Goal: Information Seeking & Learning: Learn about a topic

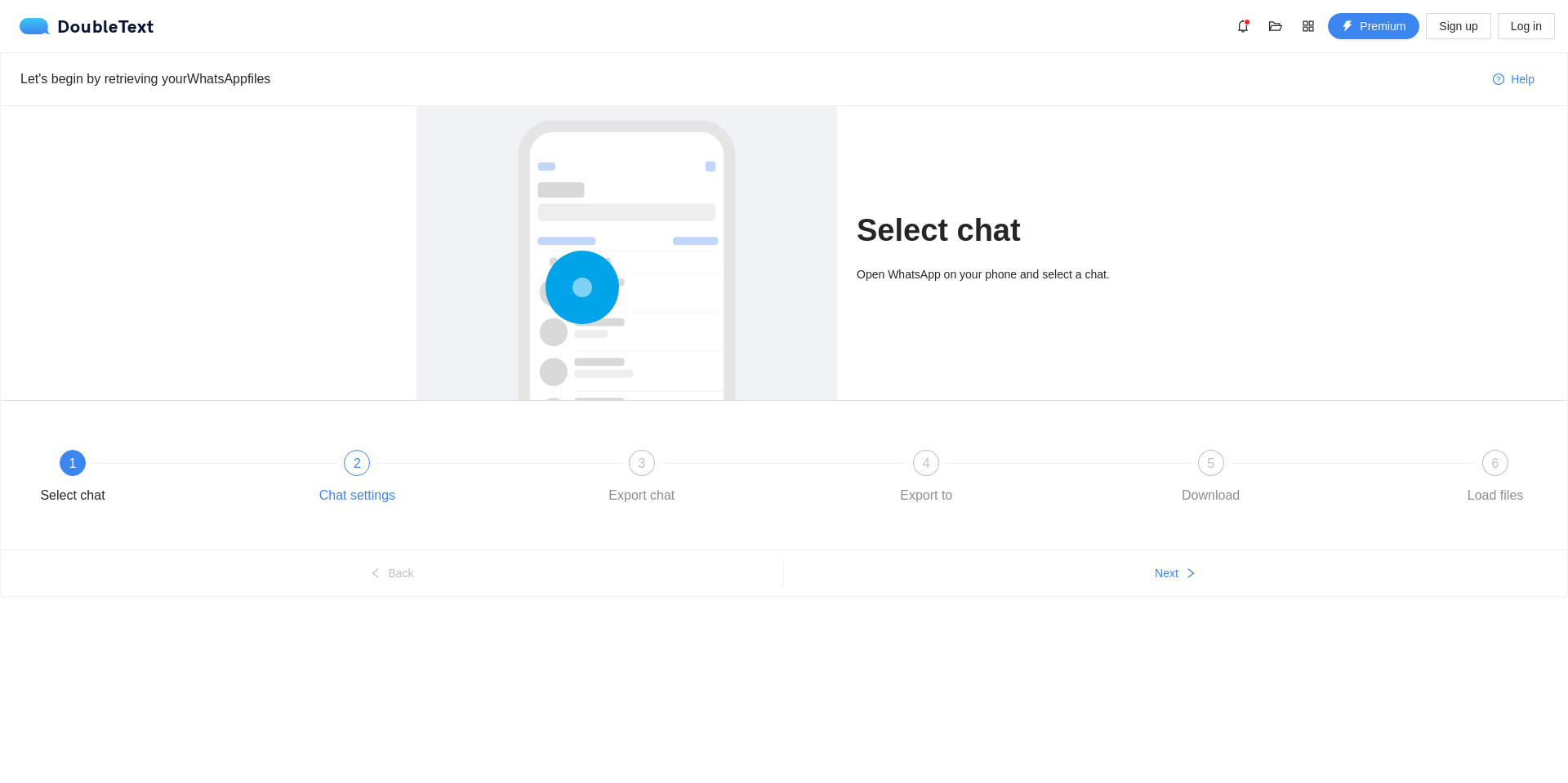
click at [373, 470] on div "2 Chat settings" at bounding box center [452, 479] width 284 height 58
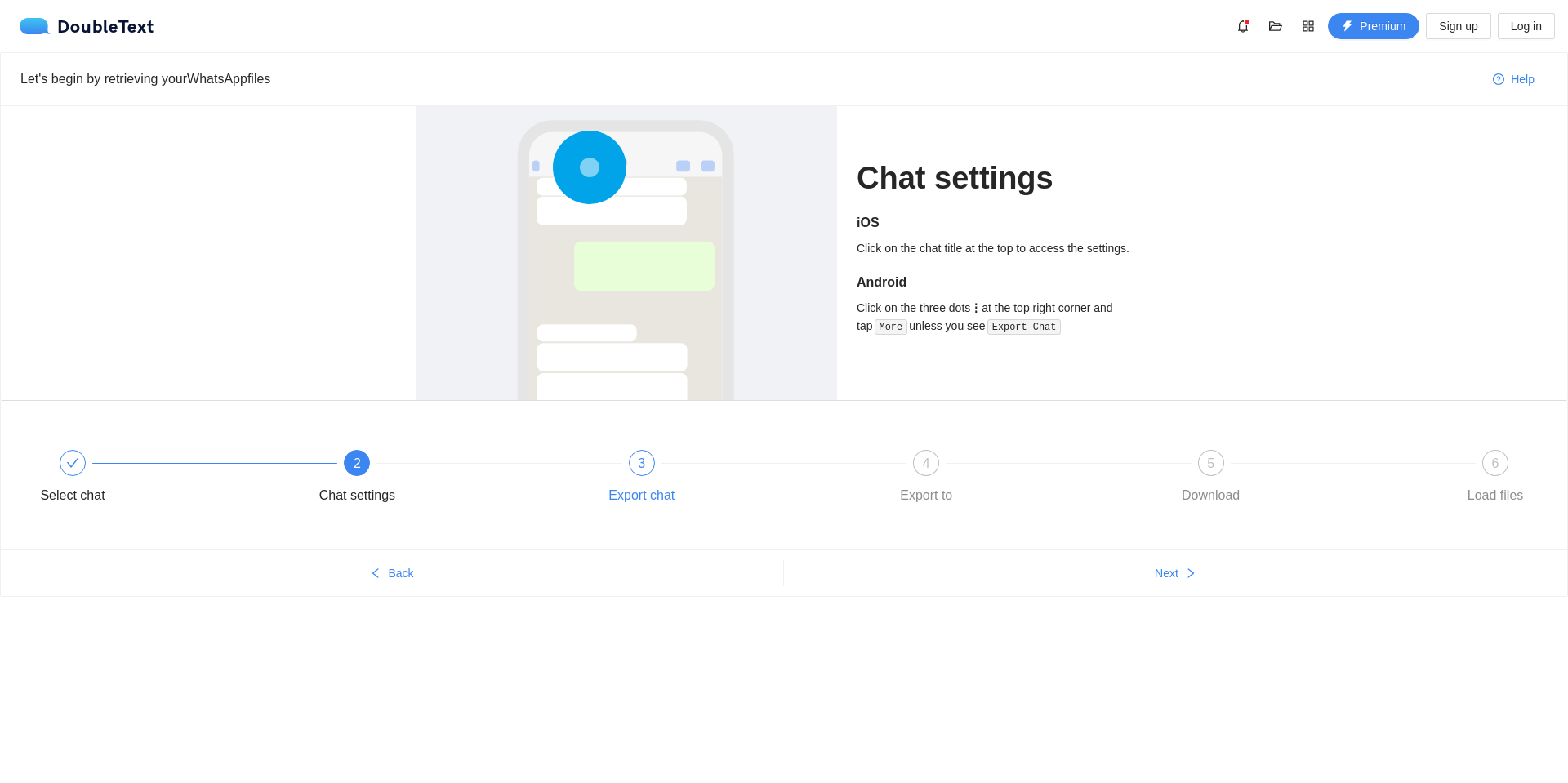
click at [650, 470] on div "3" at bounding box center [641, 462] width 26 height 26
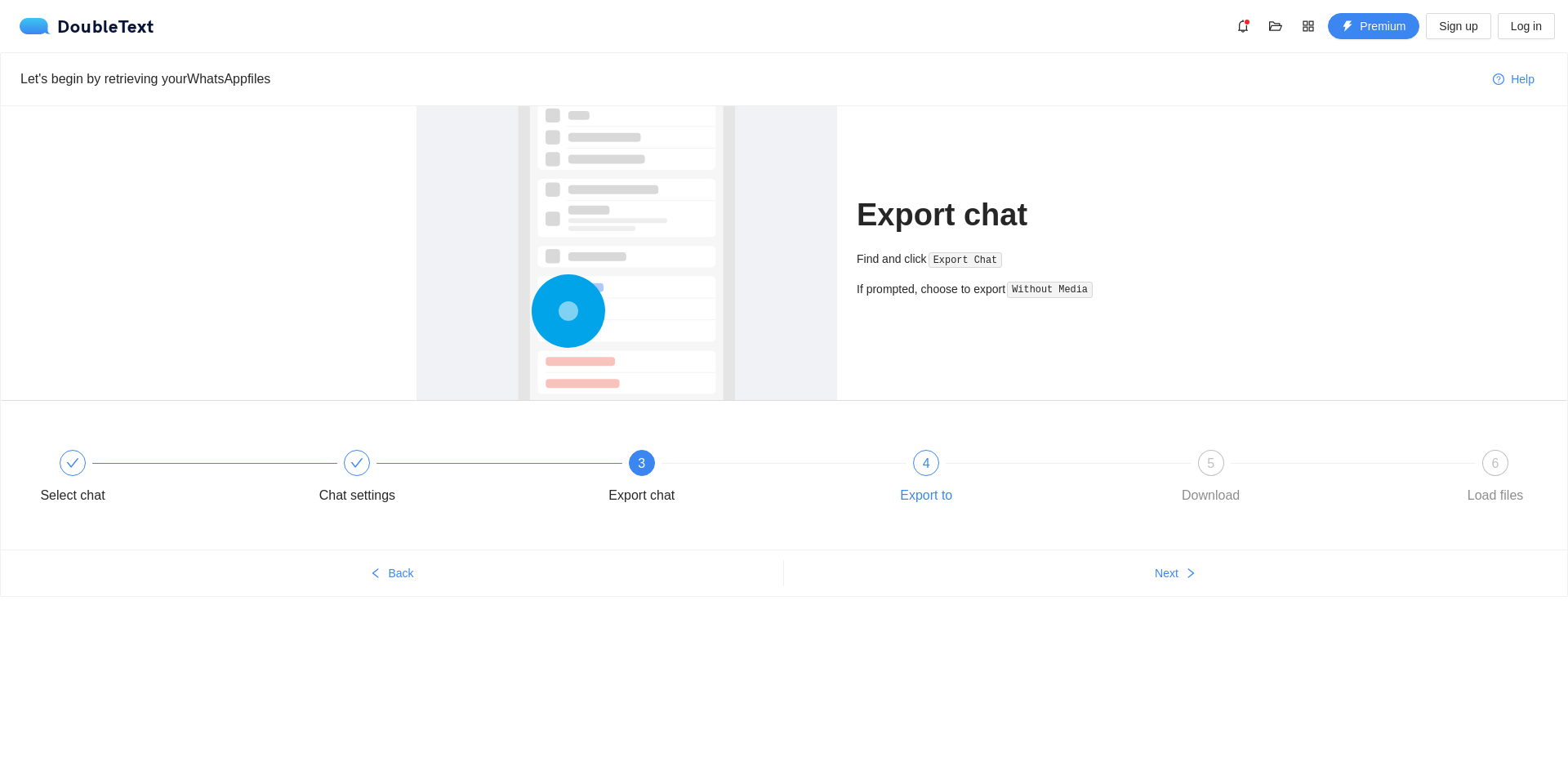
click at [925, 467] on span "4" at bounding box center [926, 463] width 8 height 14
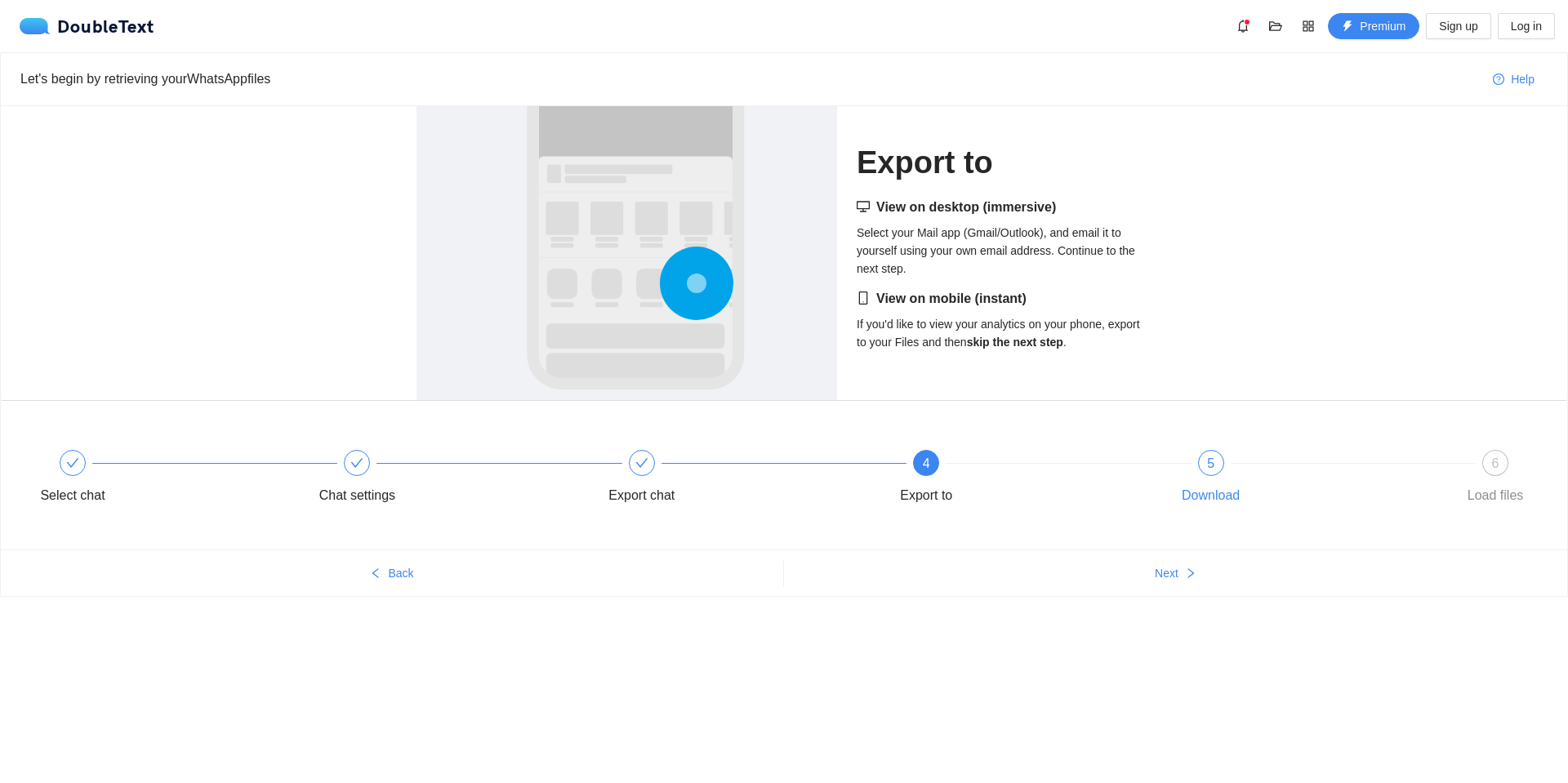
click at [1219, 473] on div "5" at bounding box center [1211, 462] width 26 height 26
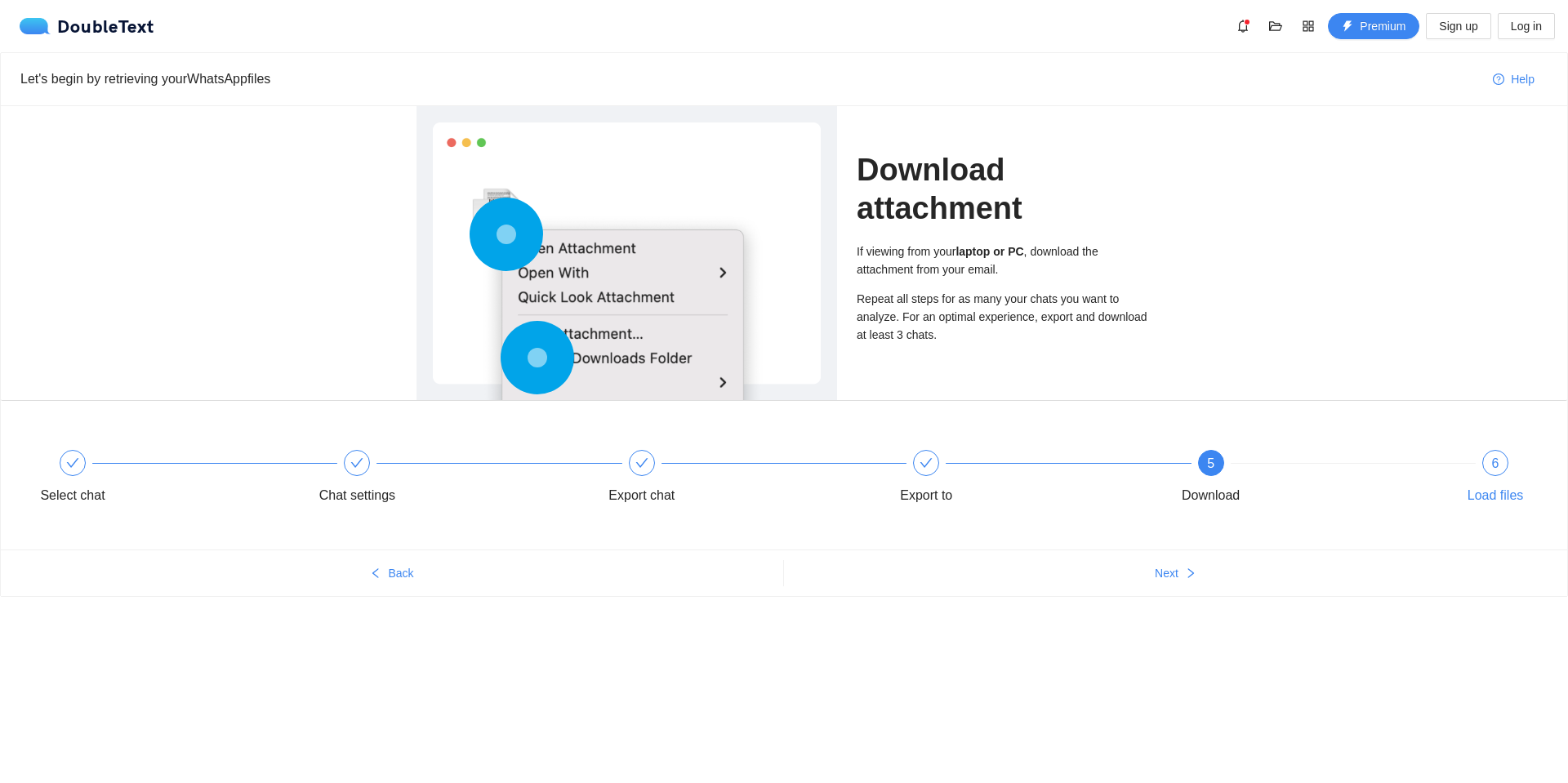
click at [1497, 467] on span "6" at bounding box center [1495, 463] width 8 height 14
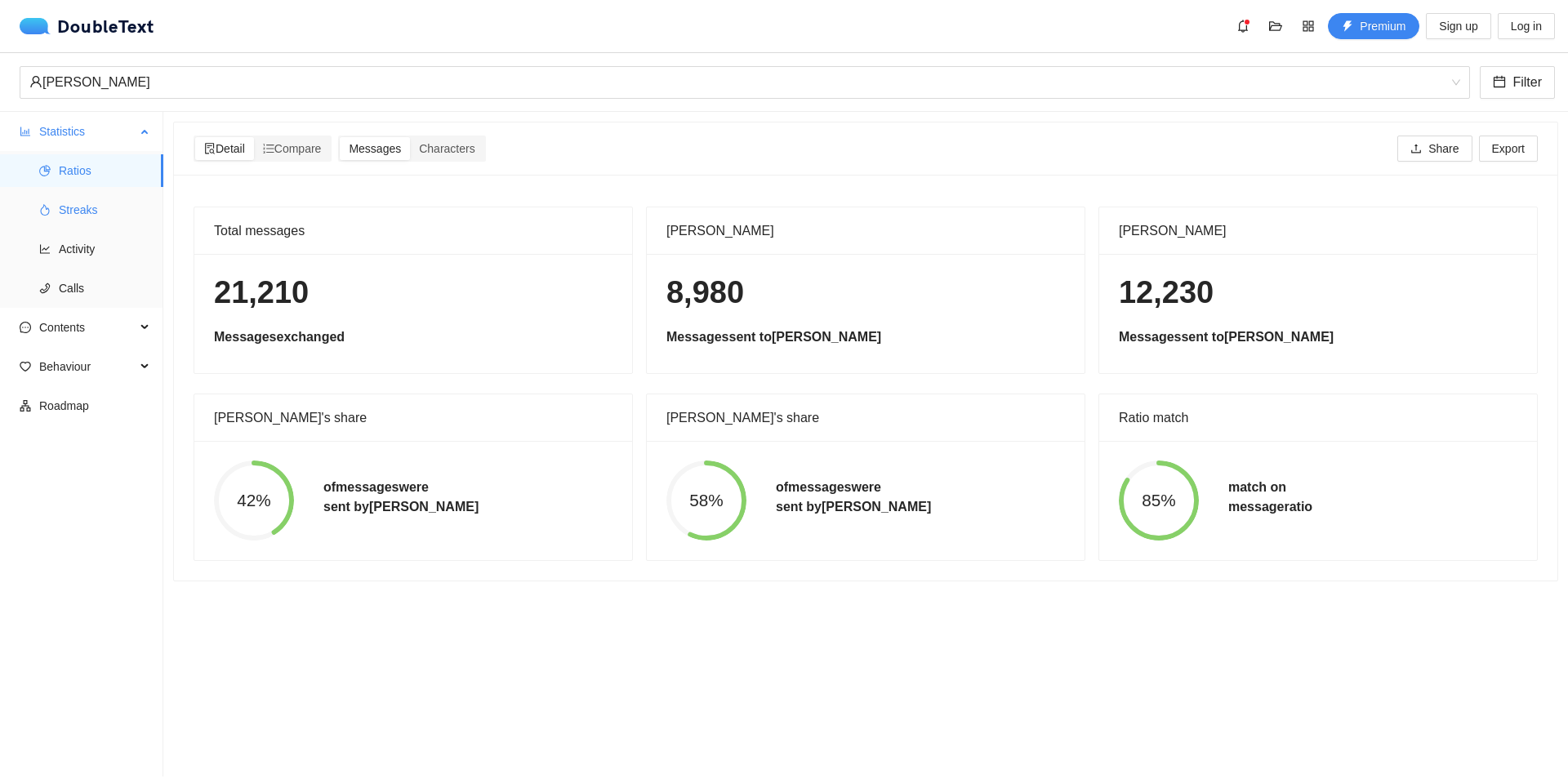
click at [118, 206] on span "Streaks" at bounding box center [104, 210] width 92 height 33
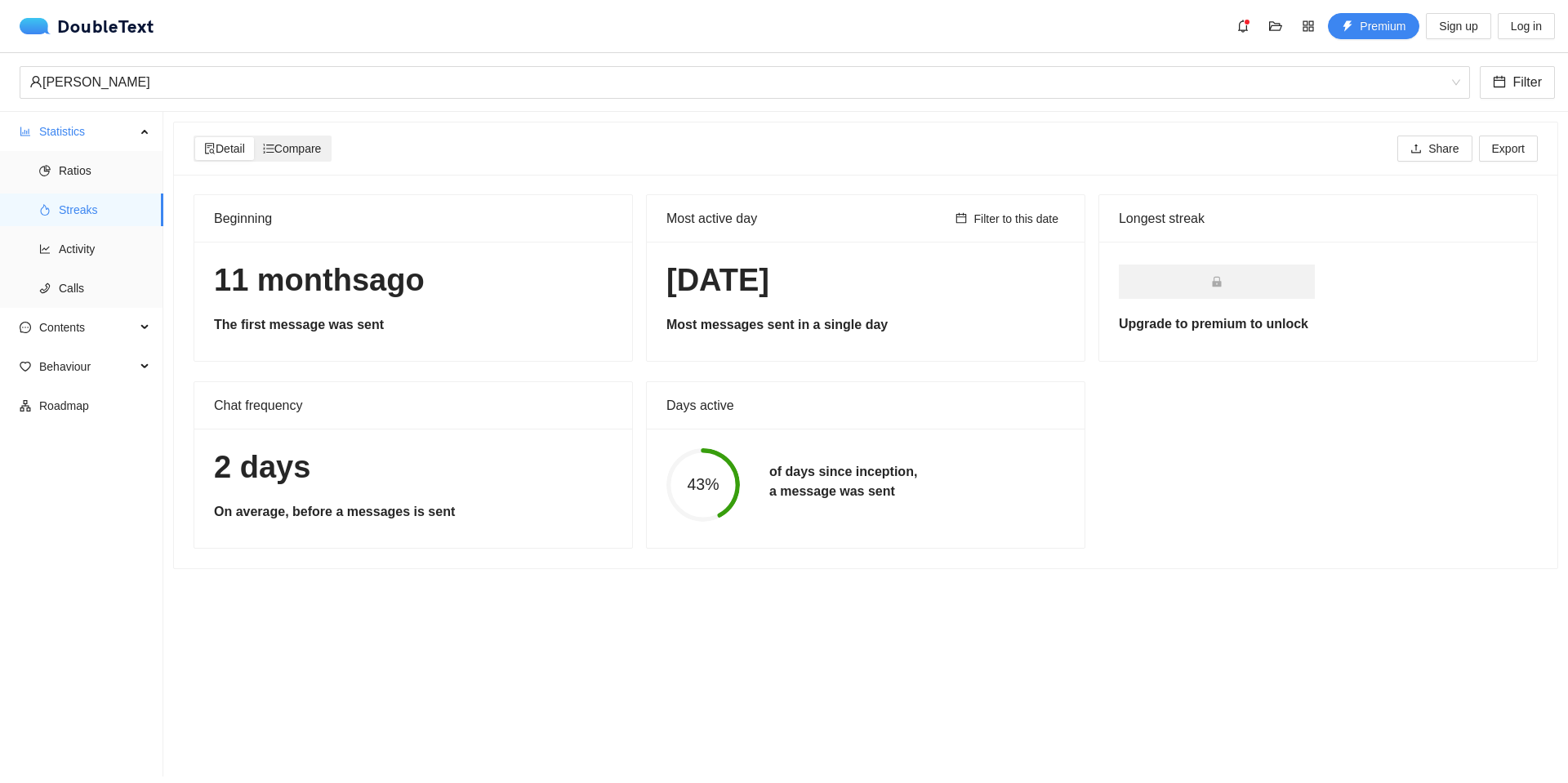
click at [302, 149] on span "Compare" at bounding box center [292, 149] width 58 height 13
click at [254, 137] on input "Compare" at bounding box center [254, 137] width 0 height 0
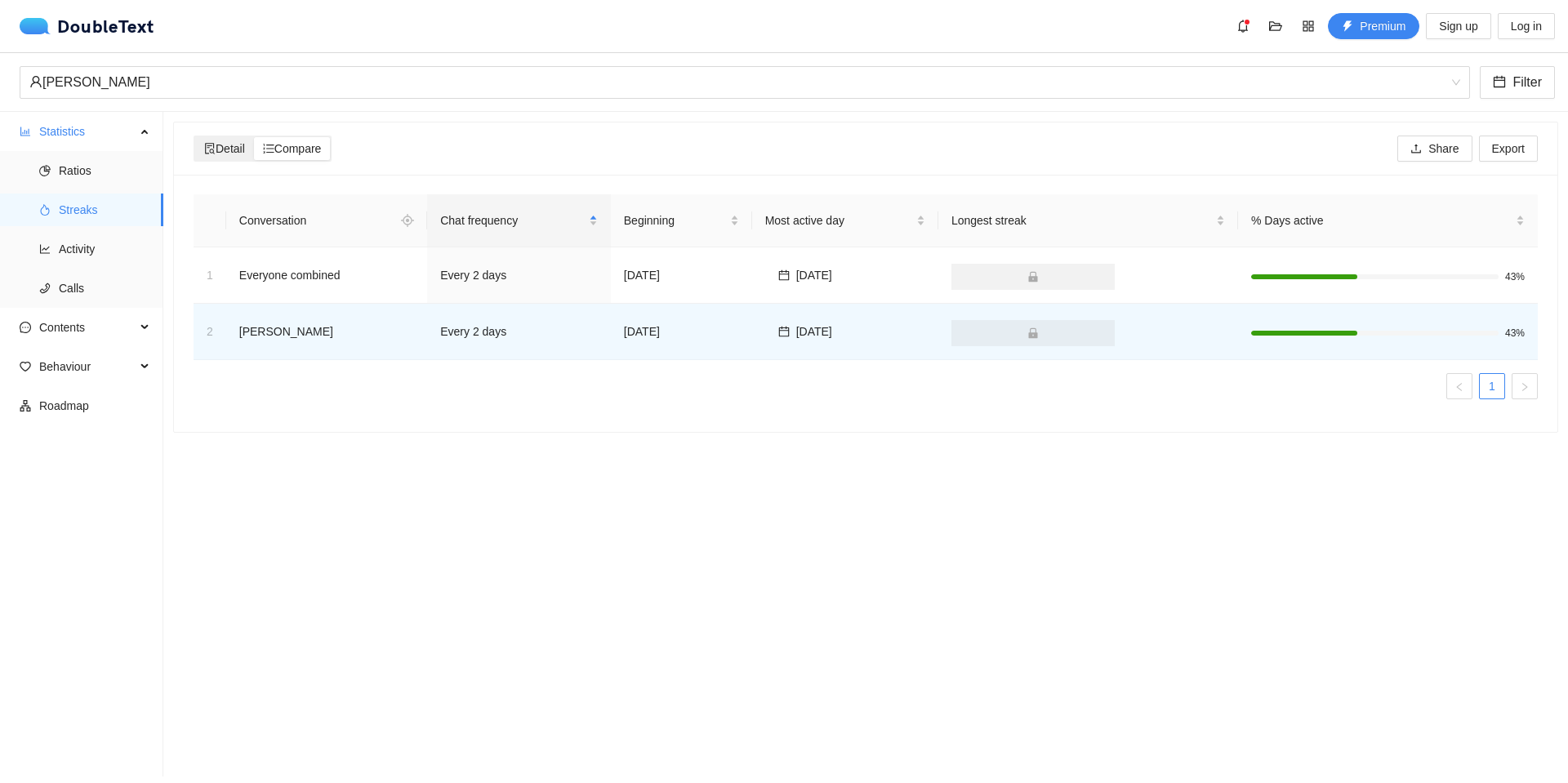
click at [237, 144] on span "Detail" at bounding box center [225, 149] width 41 height 13
click at [195, 137] on input "Detail" at bounding box center [195, 137] width 0 height 0
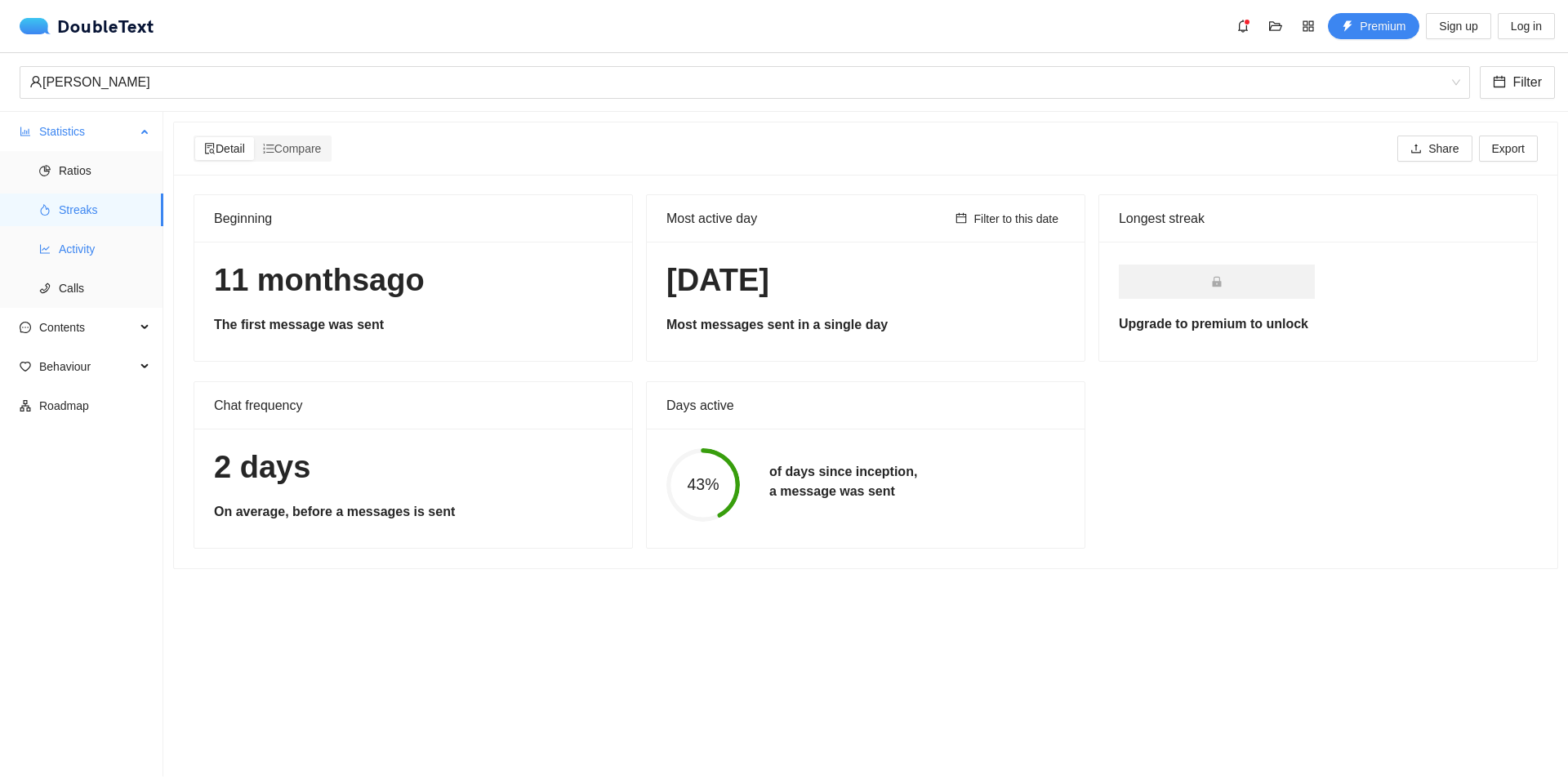
click at [96, 235] on span "Activity" at bounding box center [104, 249] width 92 height 33
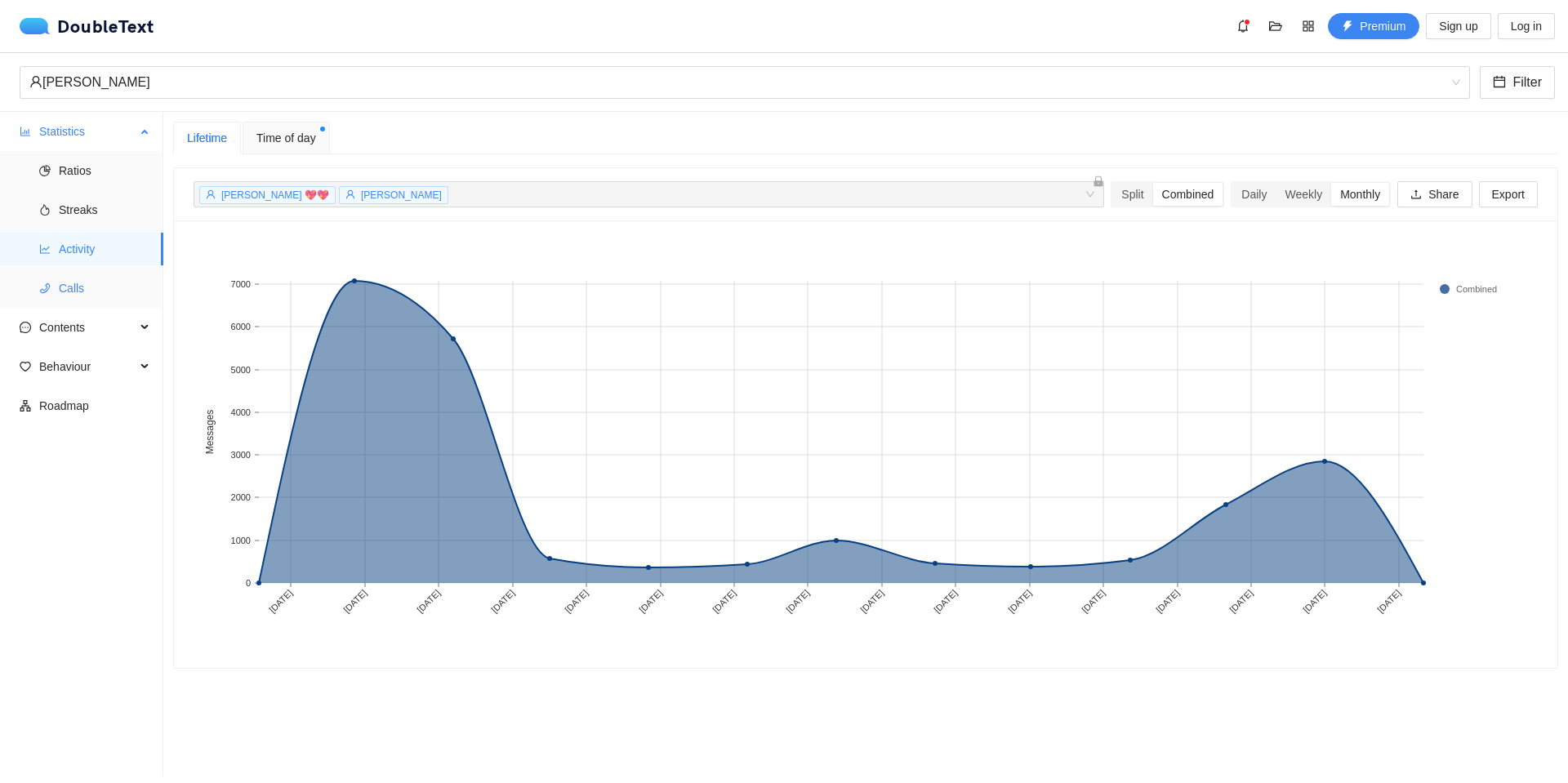
click at [89, 283] on span "Calls" at bounding box center [104, 288] width 92 height 33
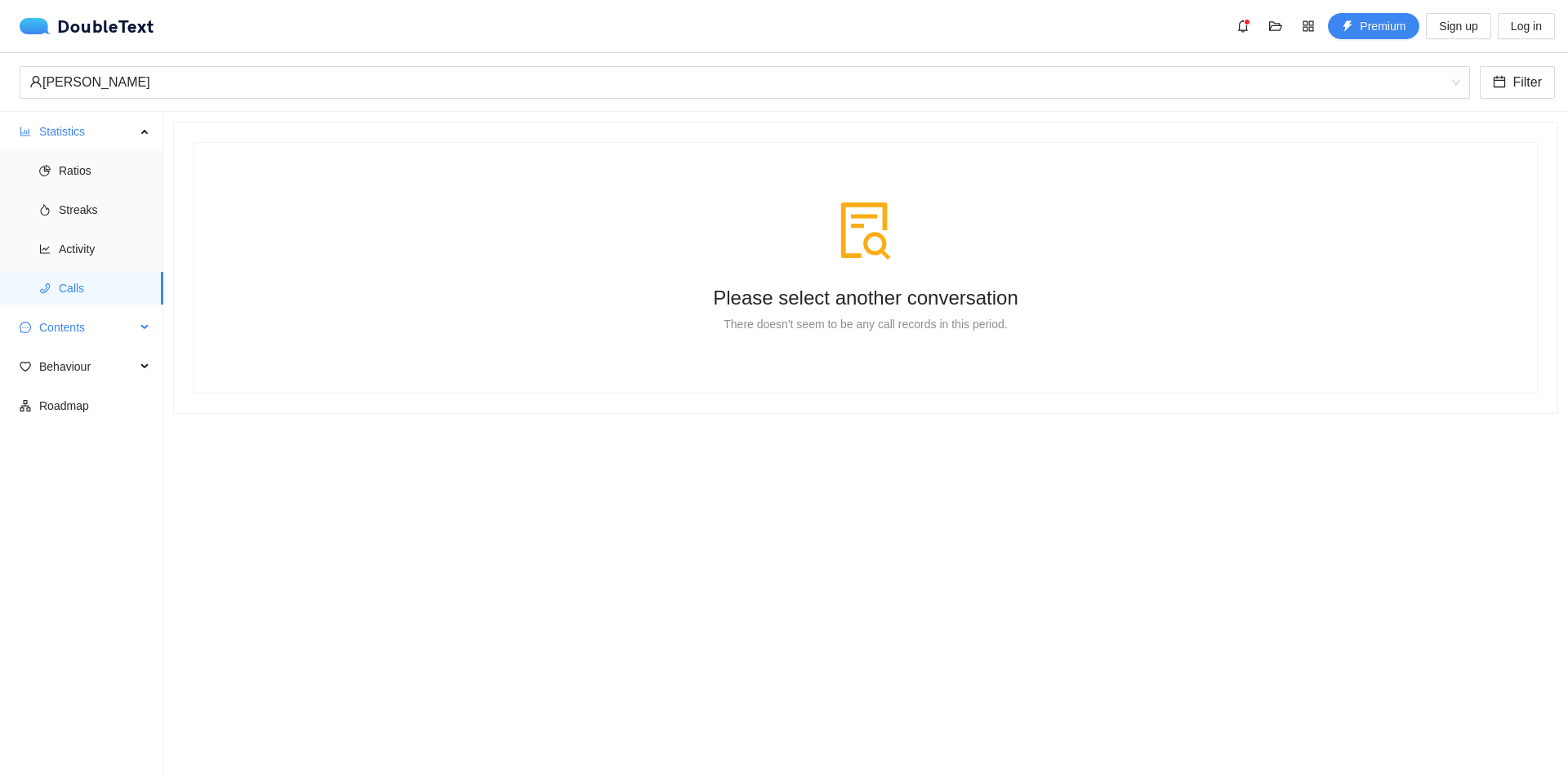
click at [135, 331] on div "Contents" at bounding box center [82, 327] width 164 height 33
click at [140, 375] on span "Word Cloud" at bounding box center [104, 366] width 92 height 33
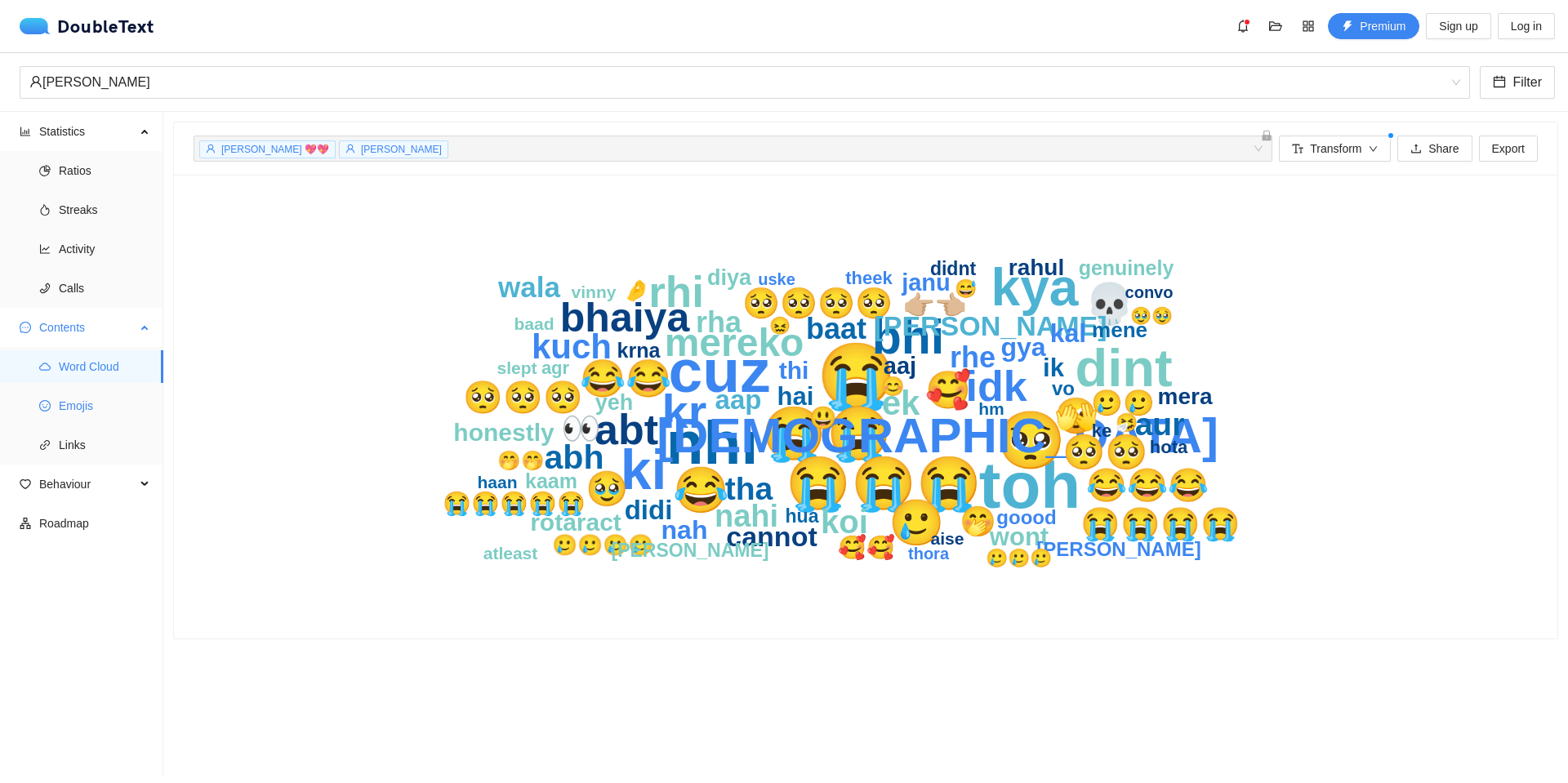
click at [89, 414] on span "Emojis" at bounding box center [104, 406] width 92 height 33
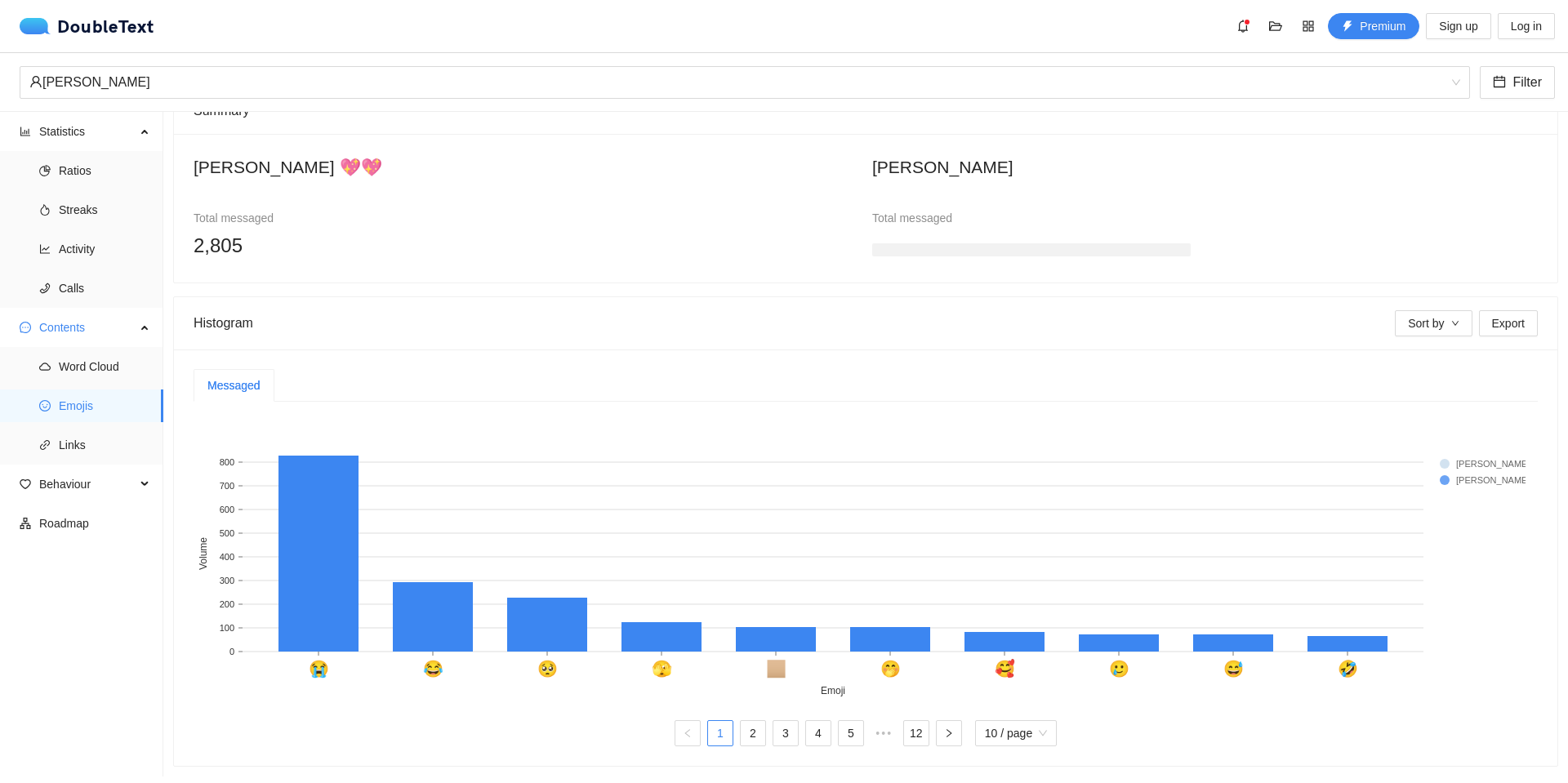
scroll to position [136, 0]
click at [751, 727] on link "2" at bounding box center [752, 733] width 24 height 24
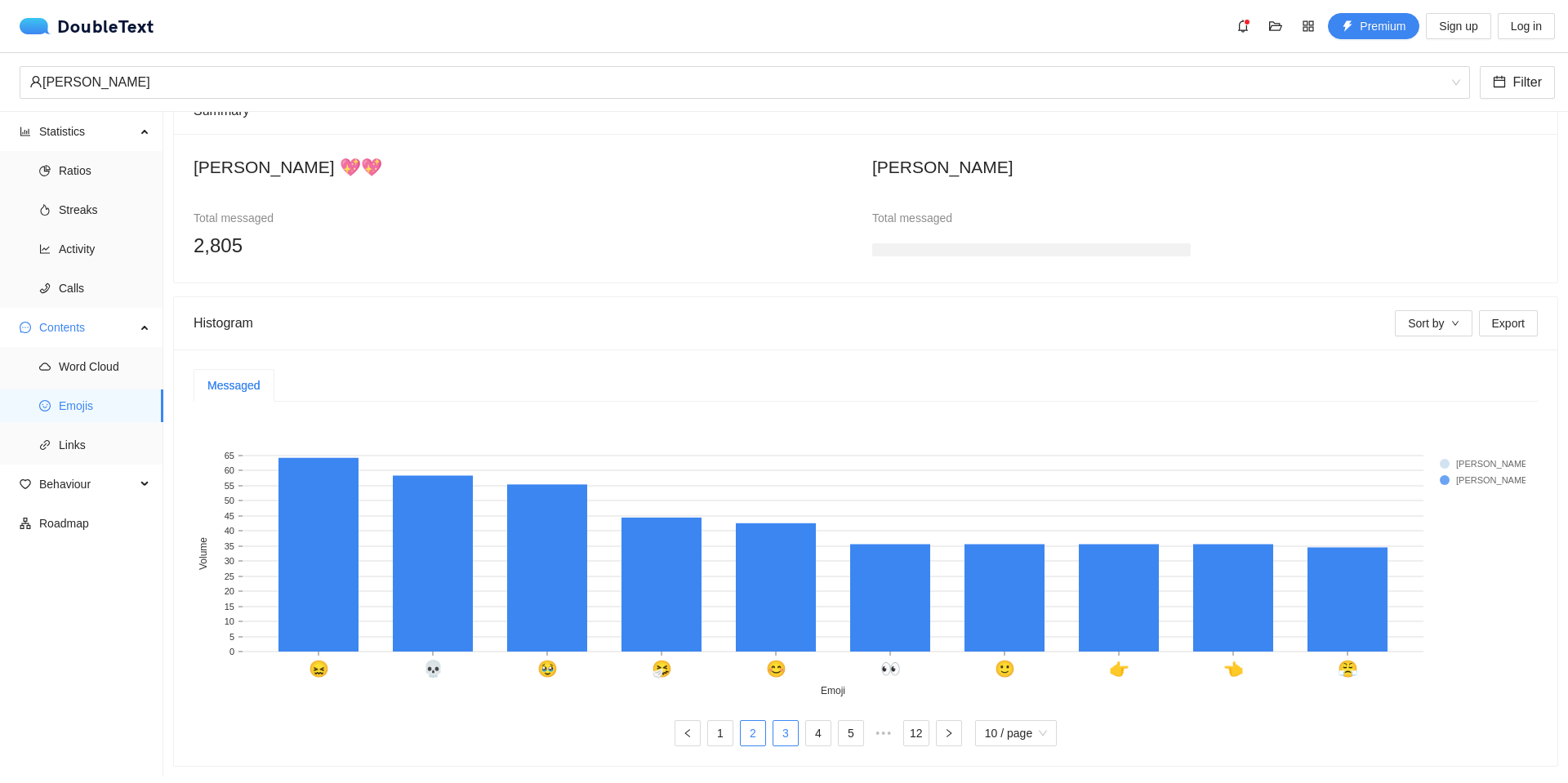
click at [787, 724] on link "3" at bounding box center [785, 733] width 24 height 24
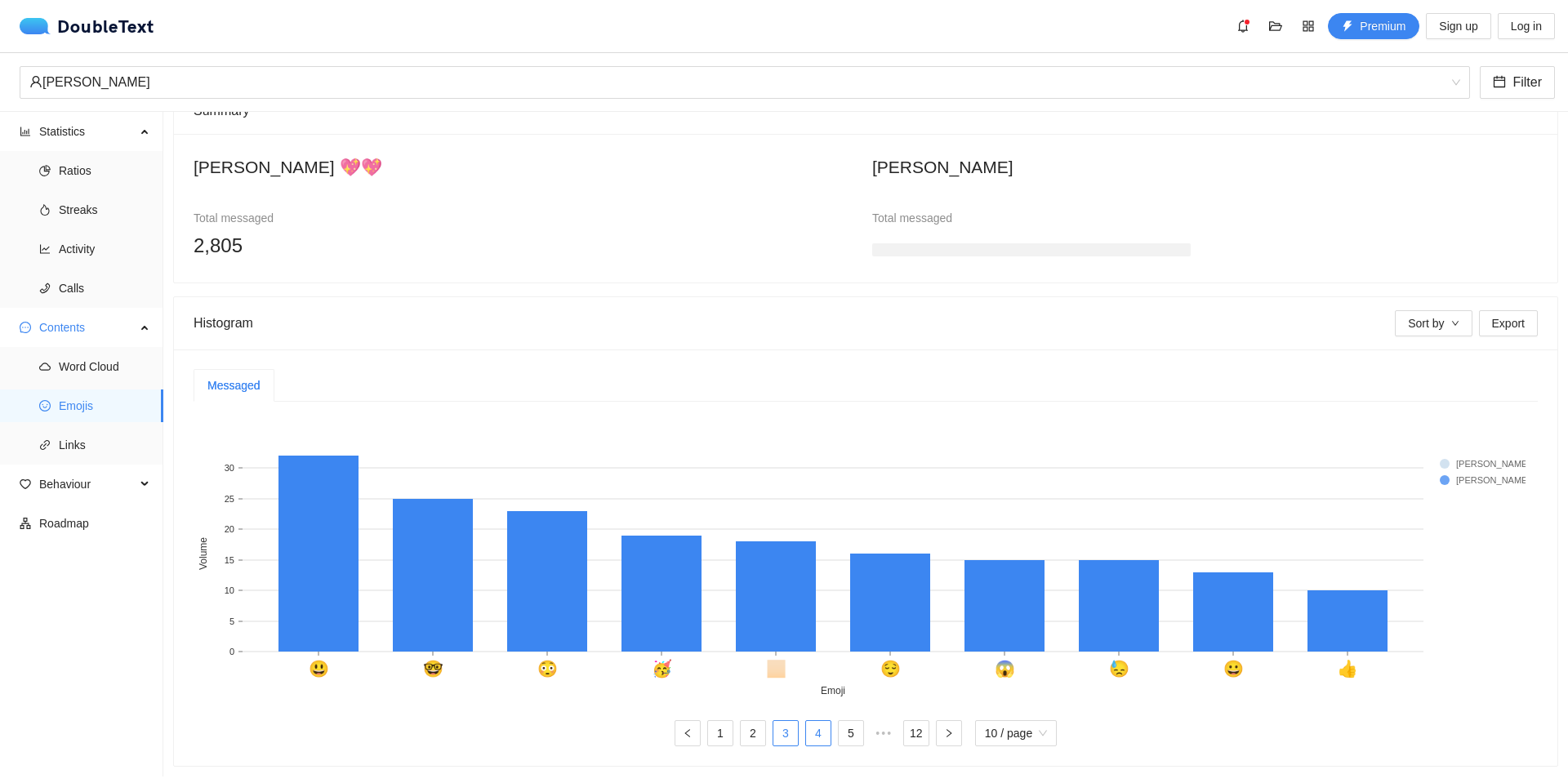
click at [819, 721] on link "4" at bounding box center [818, 733] width 24 height 24
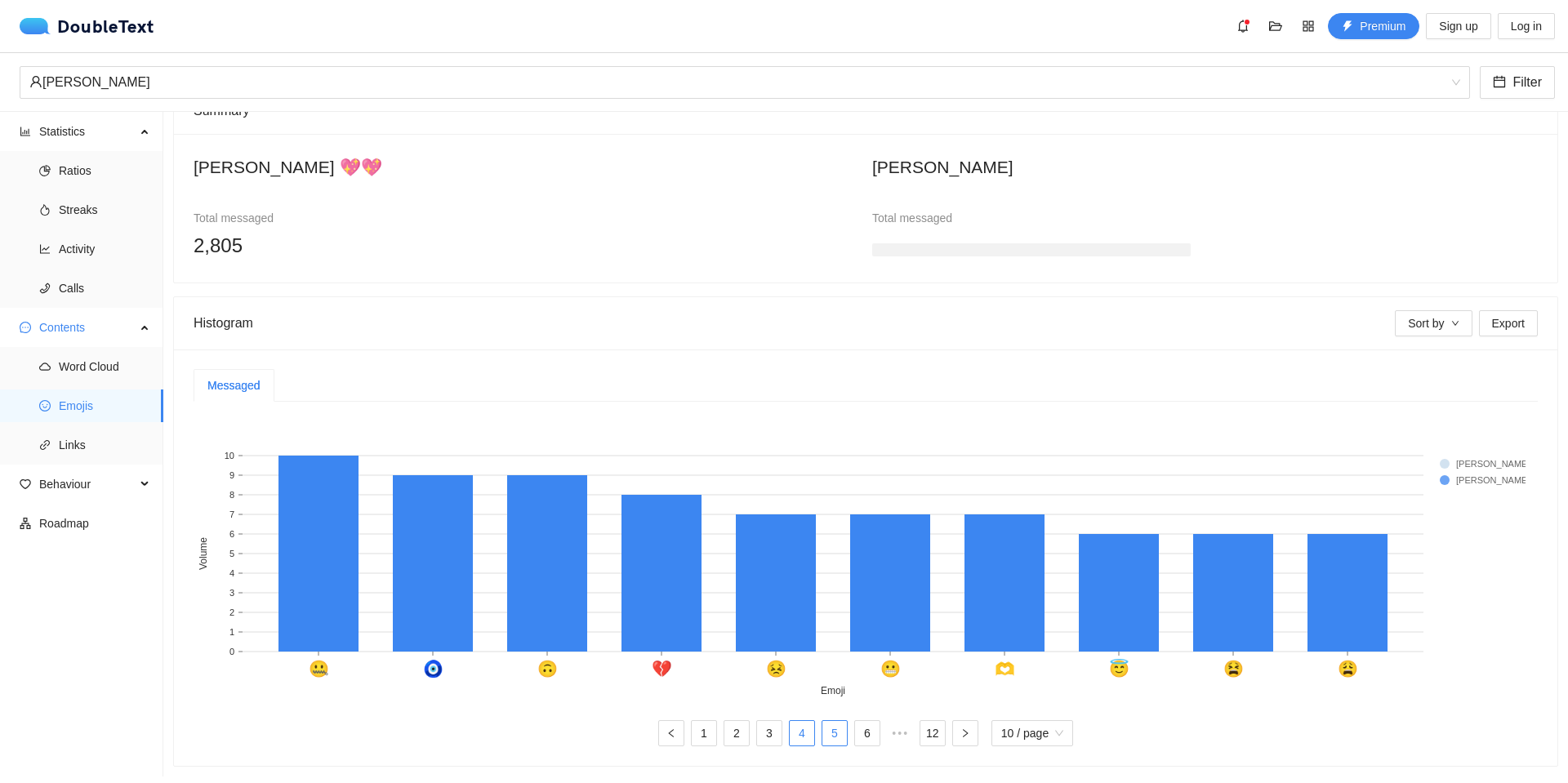
click at [838, 721] on link "5" at bounding box center [834, 733] width 24 height 24
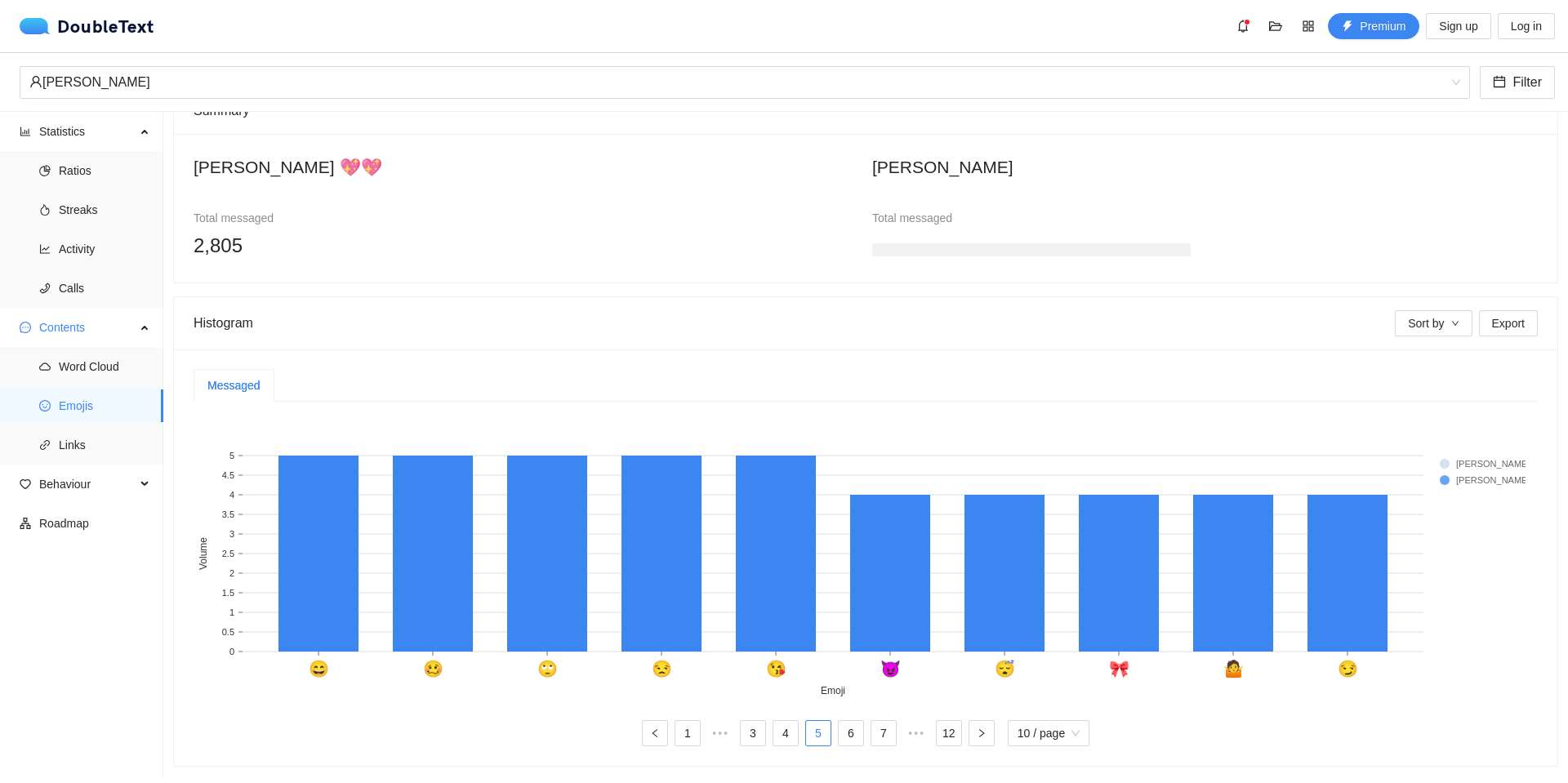
click at [860, 720] on ul "1 ••• 3 4 5 6 7 ••• 12 10 / page" at bounding box center [866, 733] width 1344 height 26
click at [953, 724] on link "12" at bounding box center [948, 733] width 24 height 24
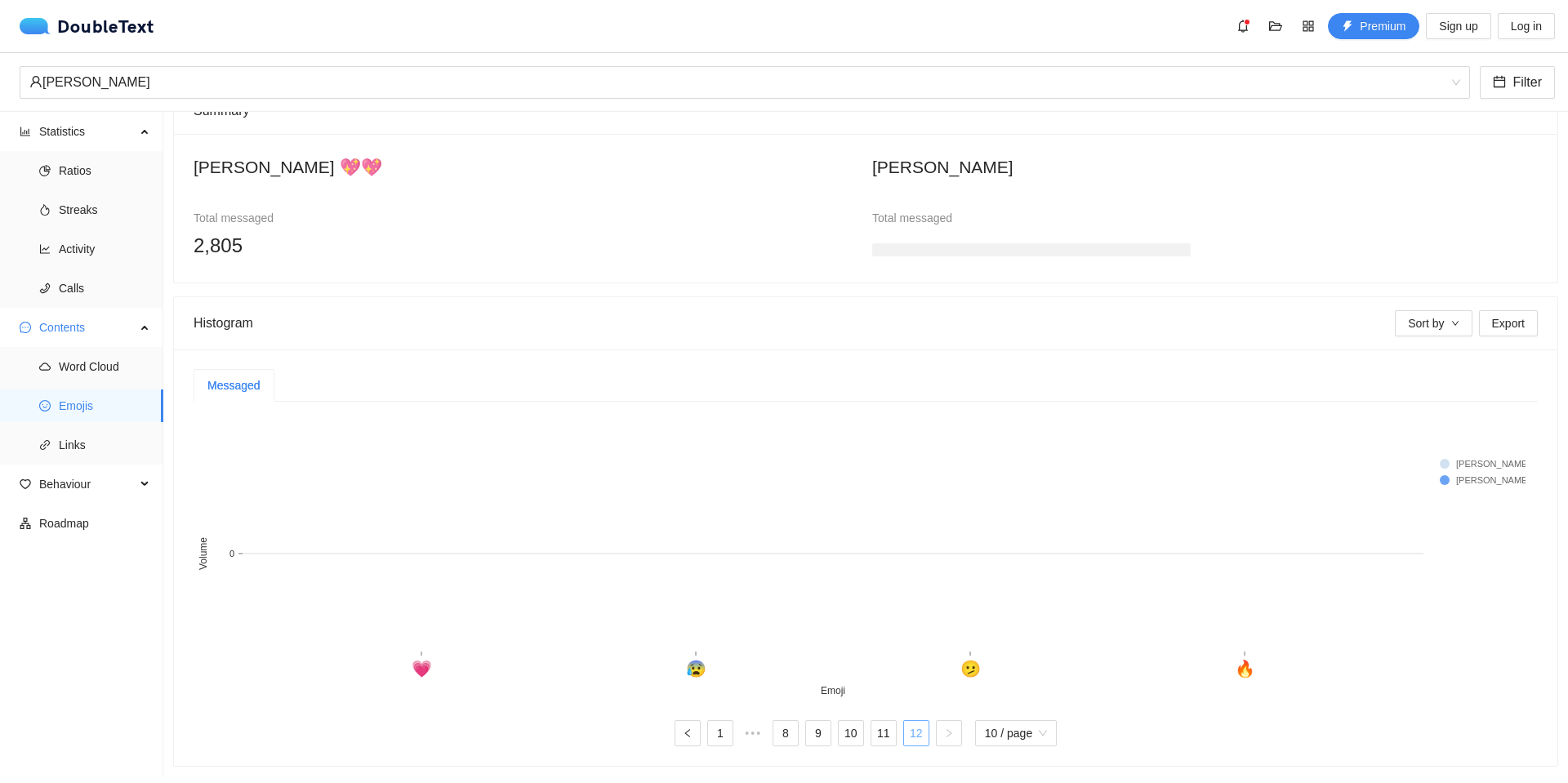
click at [918, 726] on link "12" at bounding box center [916, 733] width 24 height 24
click at [776, 721] on link "8" at bounding box center [785, 733] width 24 height 24
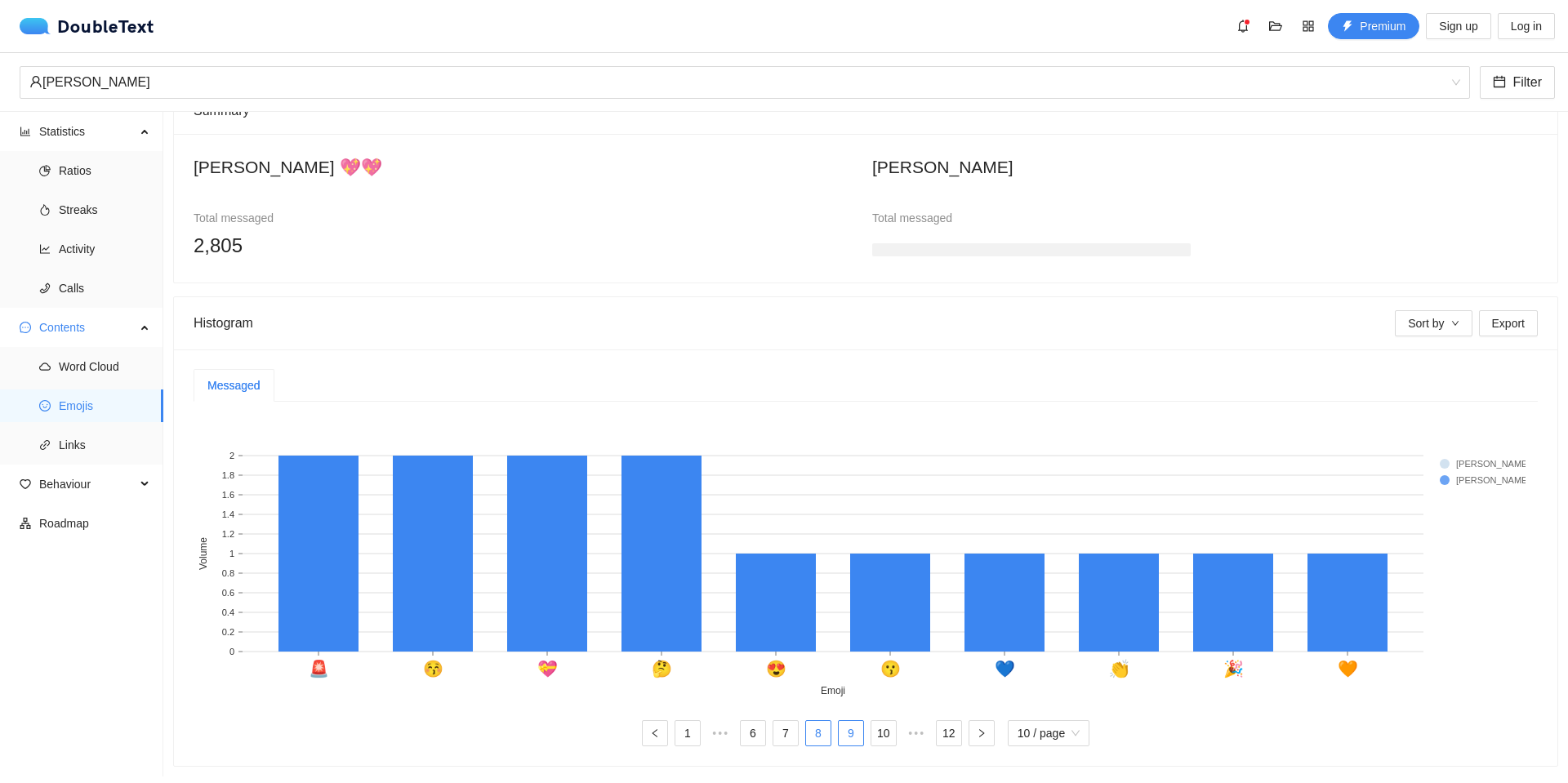
click at [854, 721] on link "9" at bounding box center [851, 733] width 24 height 24
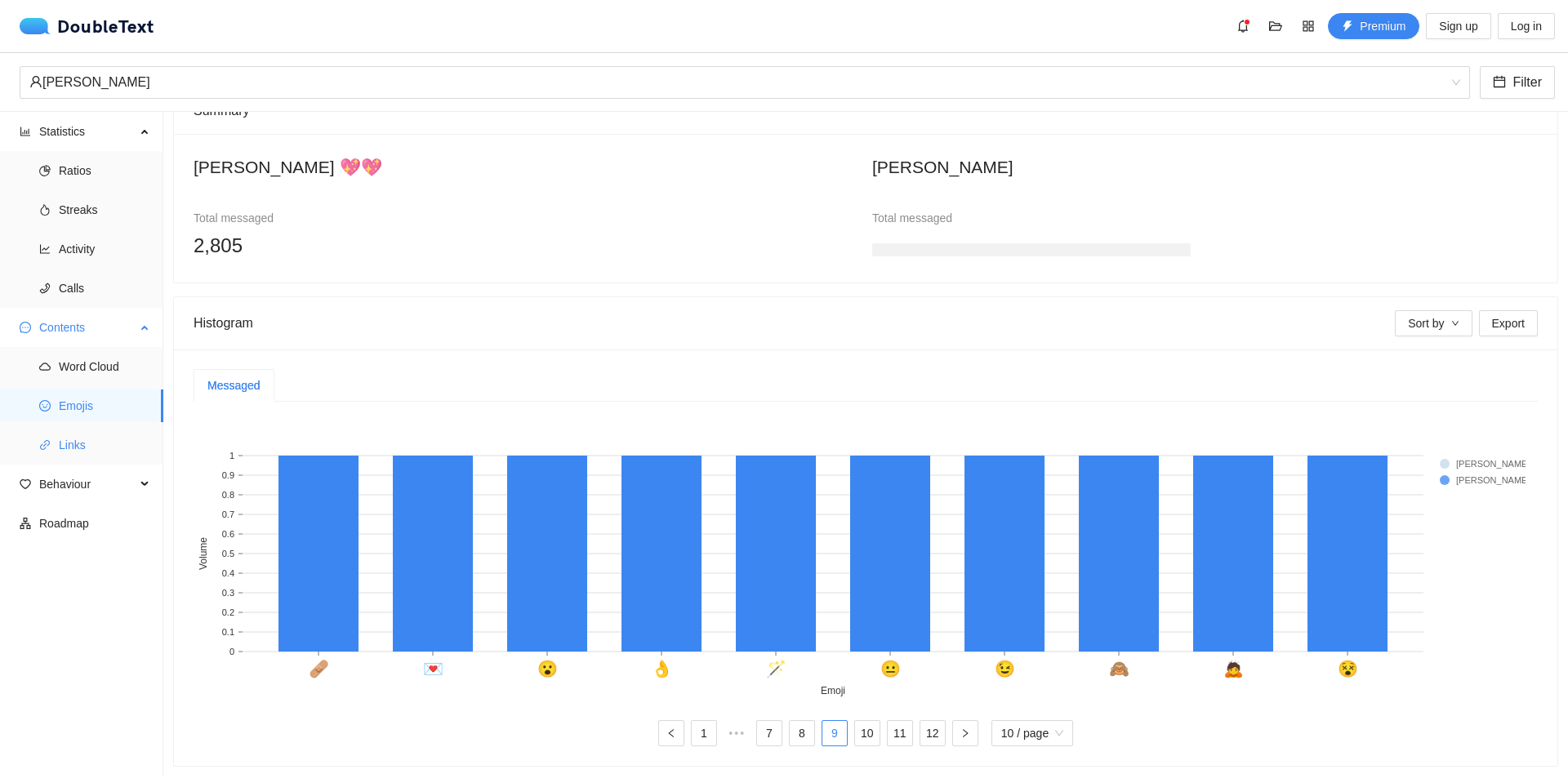
click at [62, 429] on span "Links" at bounding box center [104, 445] width 92 height 33
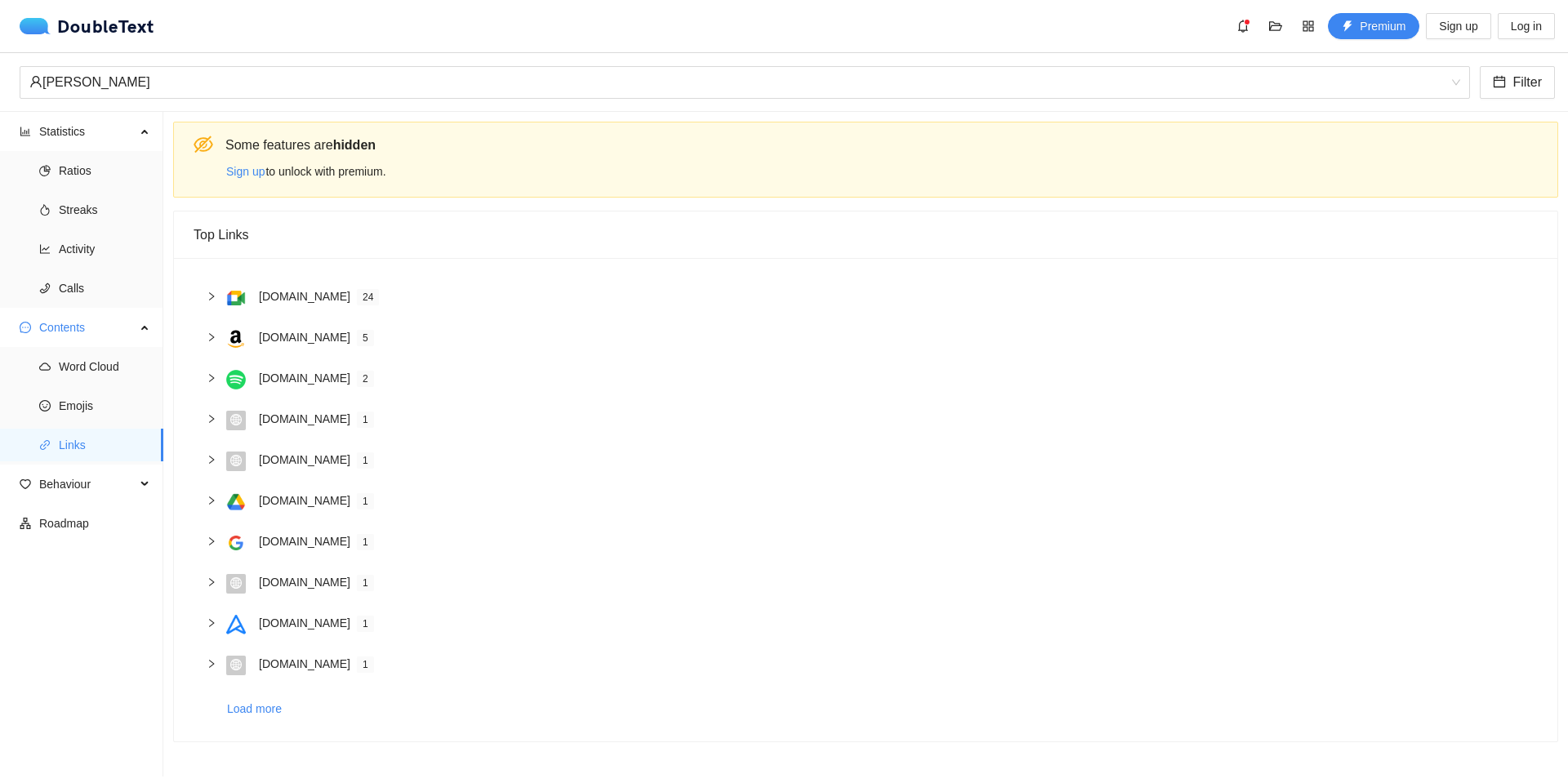
click at [227, 333] on img at bounding box center [235, 338] width 19 height 19
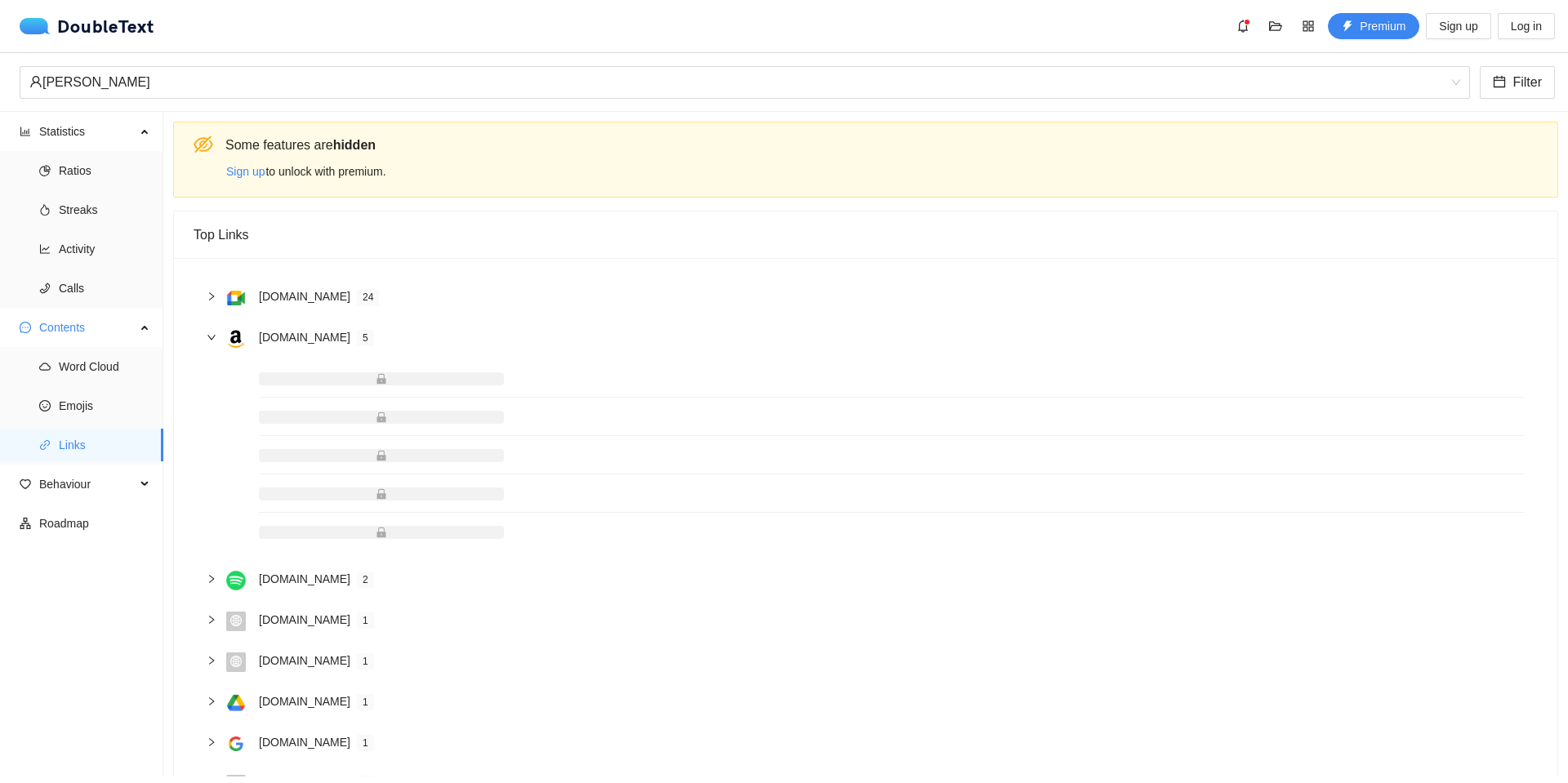
click at [227, 333] on img at bounding box center [235, 338] width 19 height 19
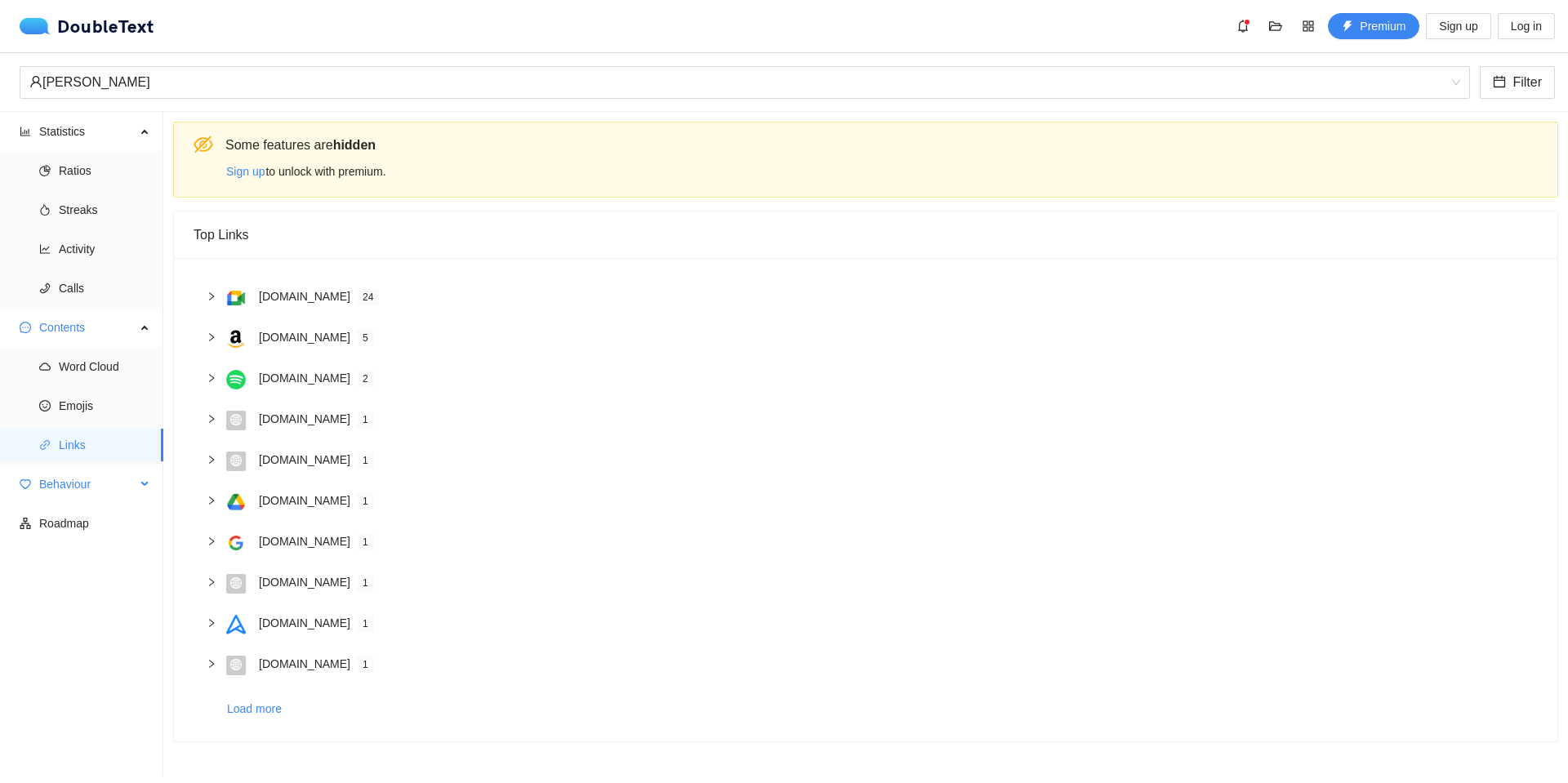
click at [89, 487] on span "Behaviour" at bounding box center [87, 484] width 96 height 33
click at [89, 519] on span "Engagement" at bounding box center [104, 523] width 92 height 33
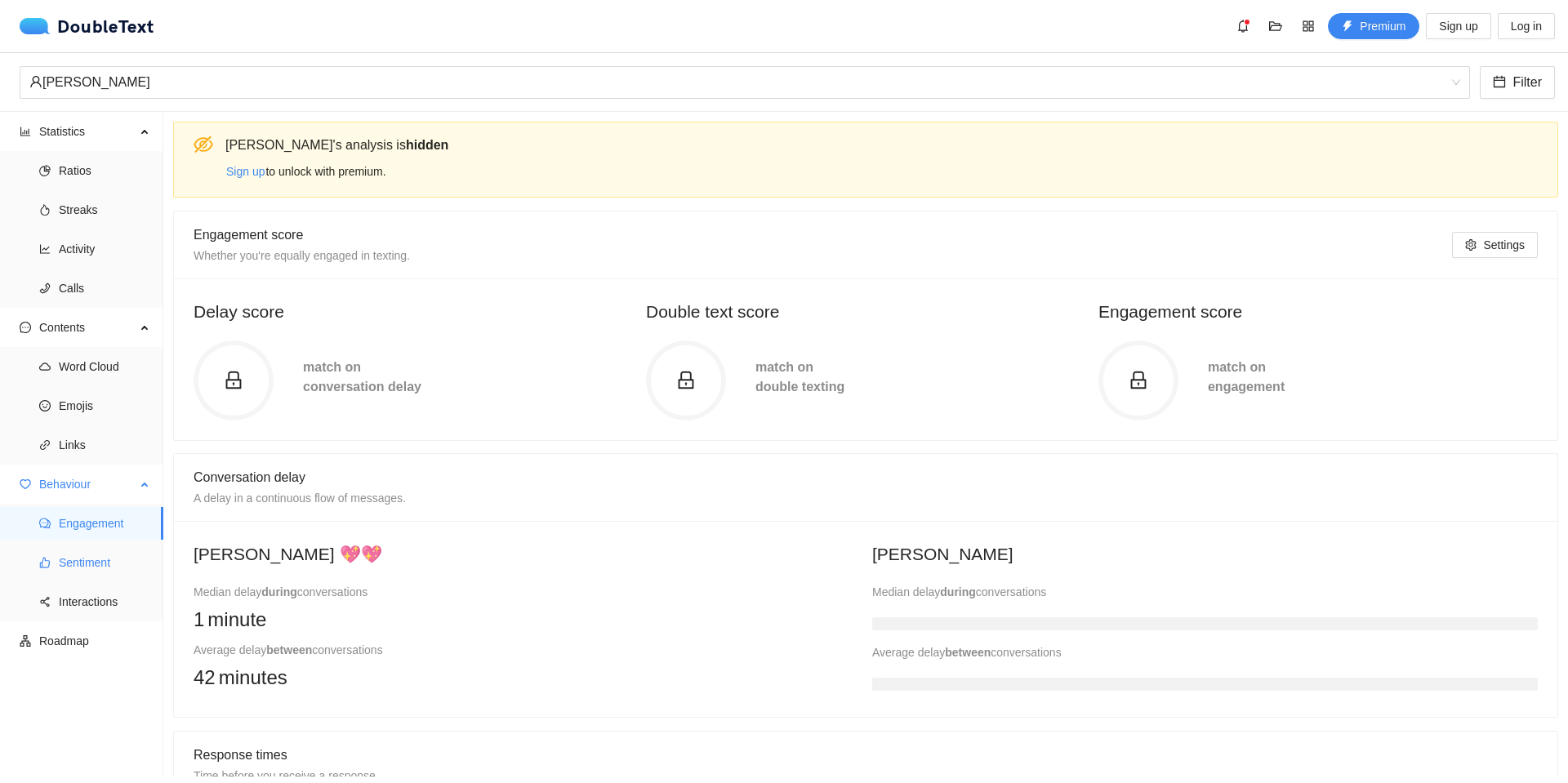
click at [100, 558] on span "Sentiment" at bounding box center [104, 562] width 92 height 33
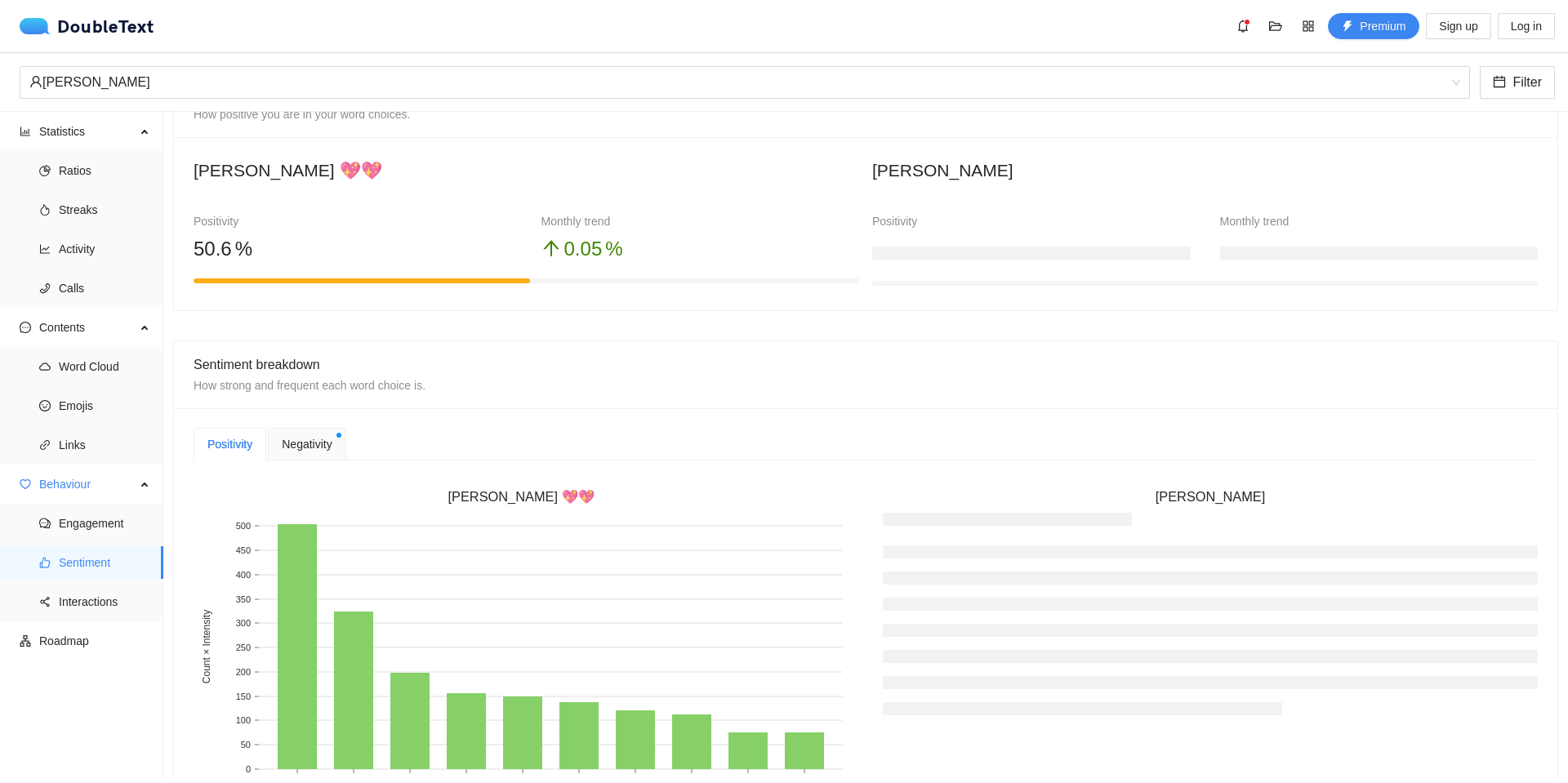
scroll to position [218, 0]
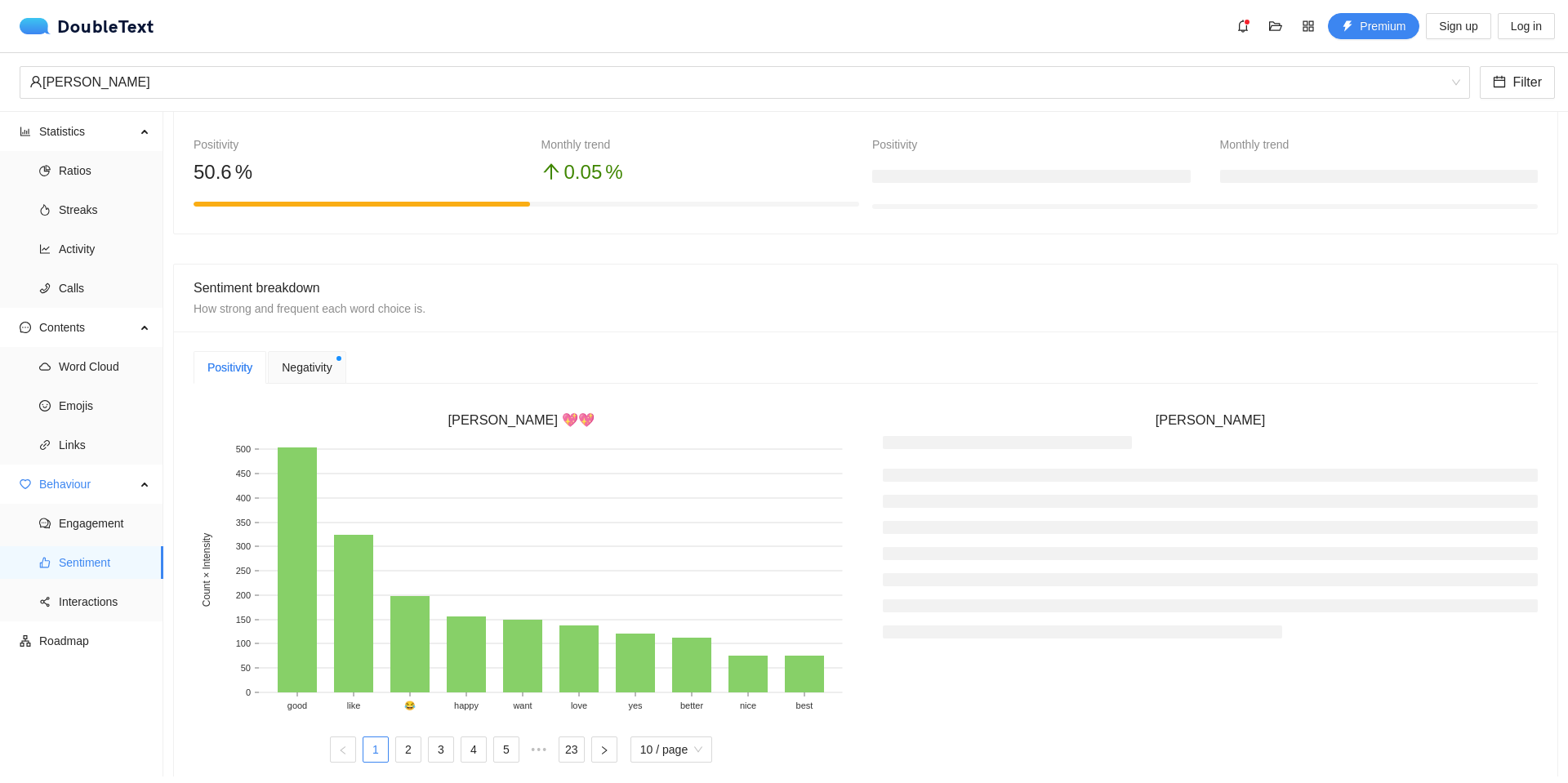
click at [328, 369] on span "Negativity" at bounding box center [307, 367] width 50 height 18
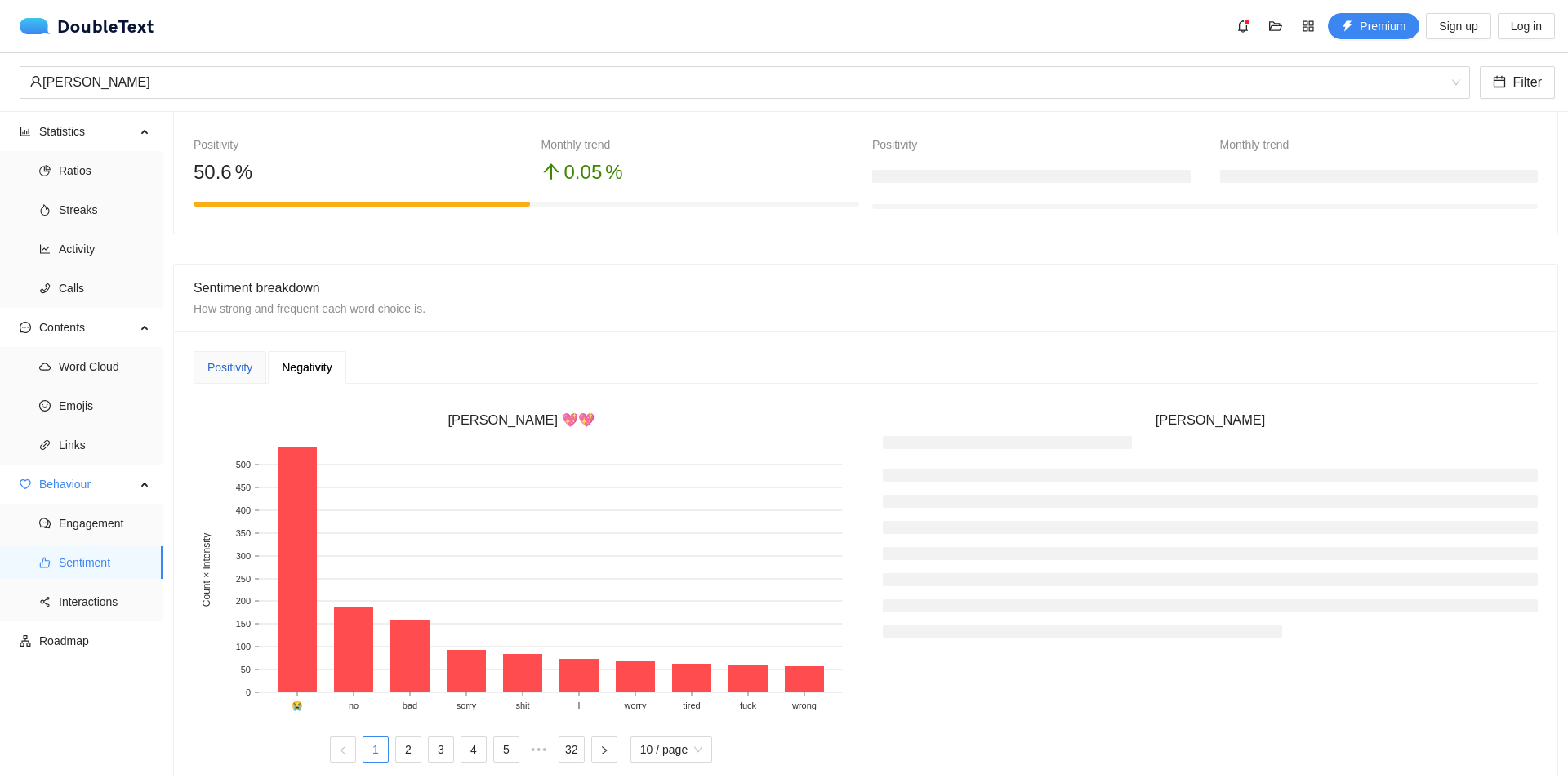
click at [225, 367] on div "Positivity" at bounding box center [230, 367] width 45 height 18
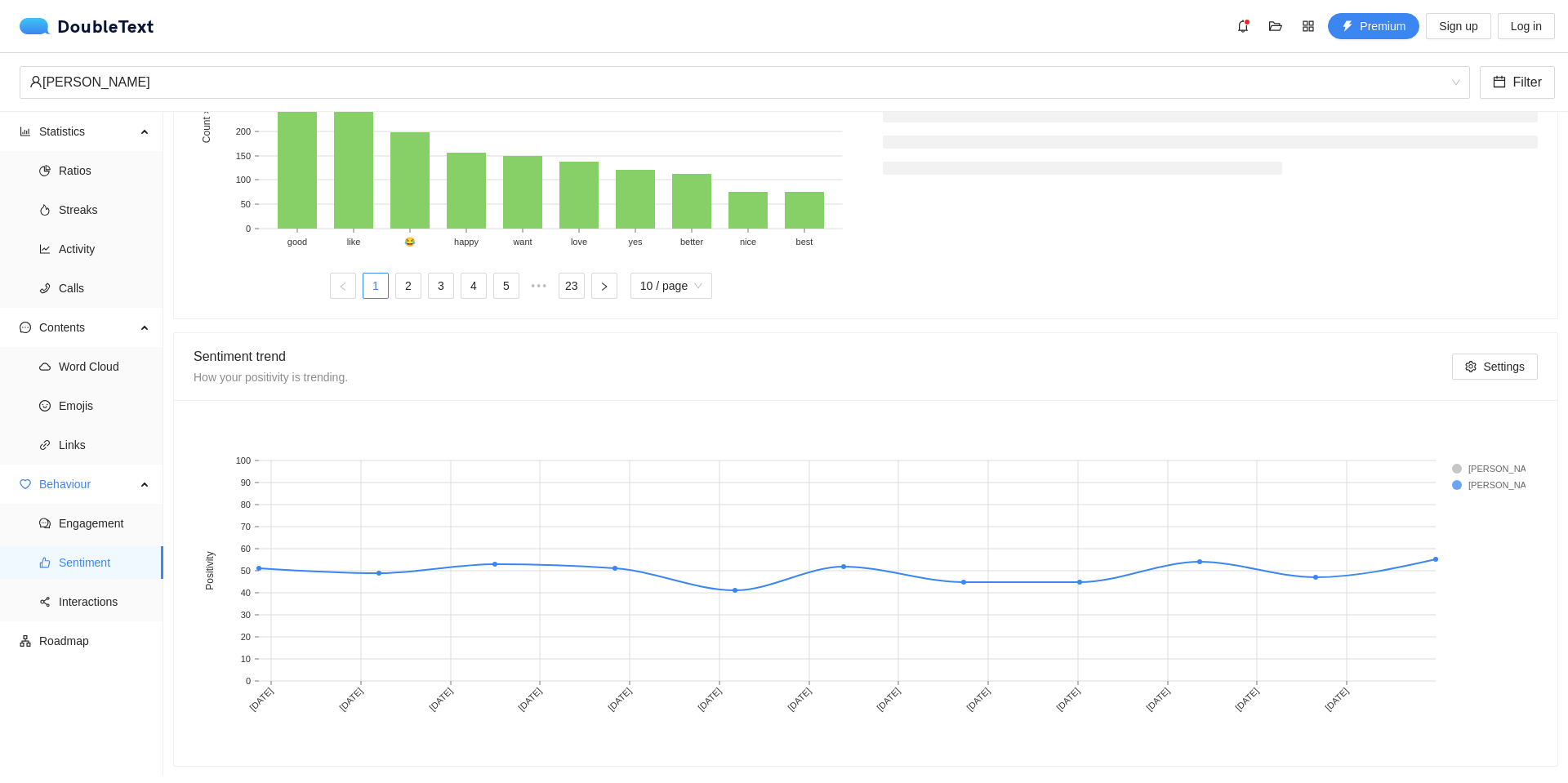
scroll to position [695, 0]
click at [79, 635] on span "Roadmap" at bounding box center [94, 640] width 111 height 33
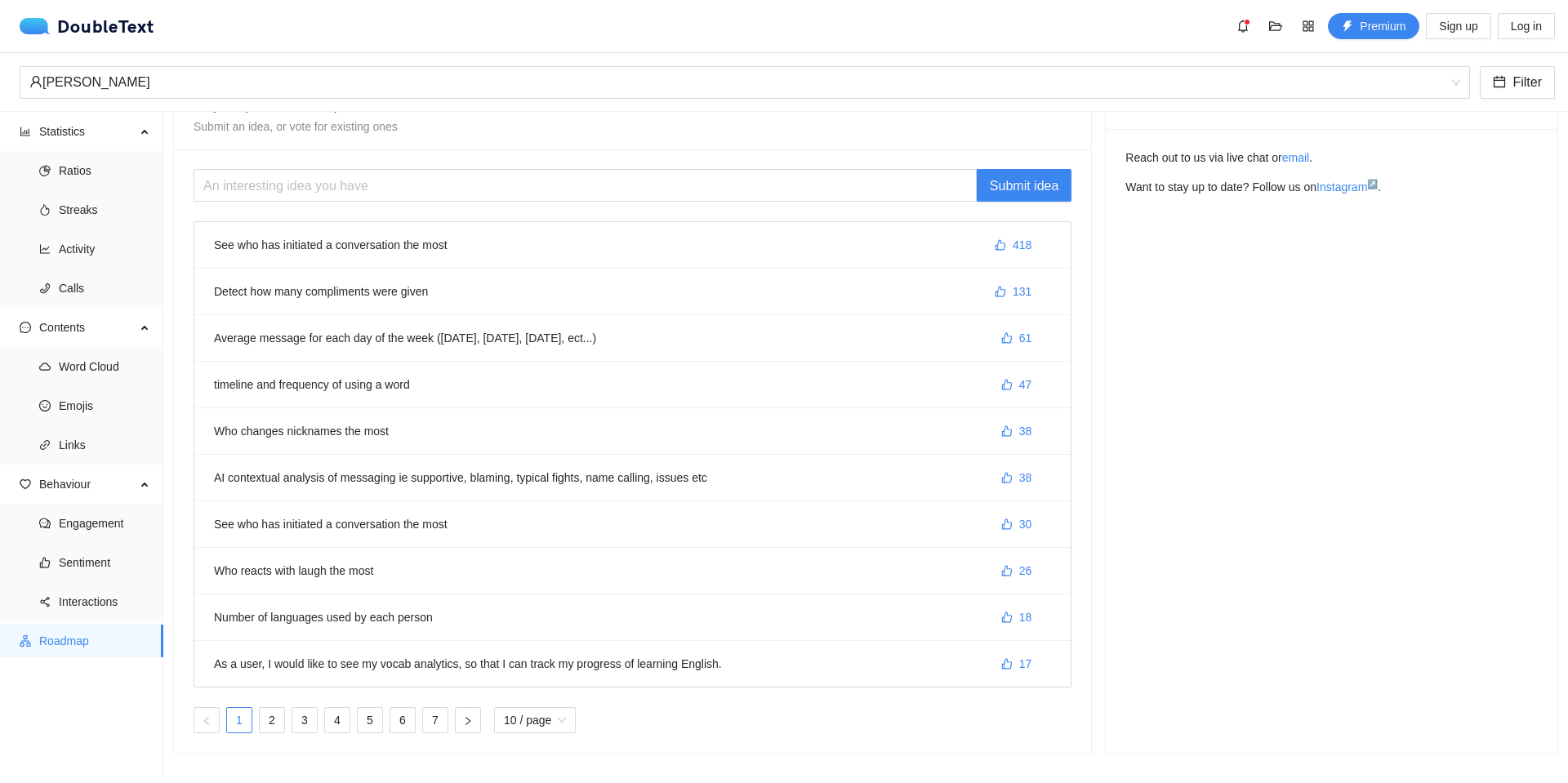
scroll to position [53, 0]
click at [1000, 235] on button "418" at bounding box center [1013, 245] width 63 height 26
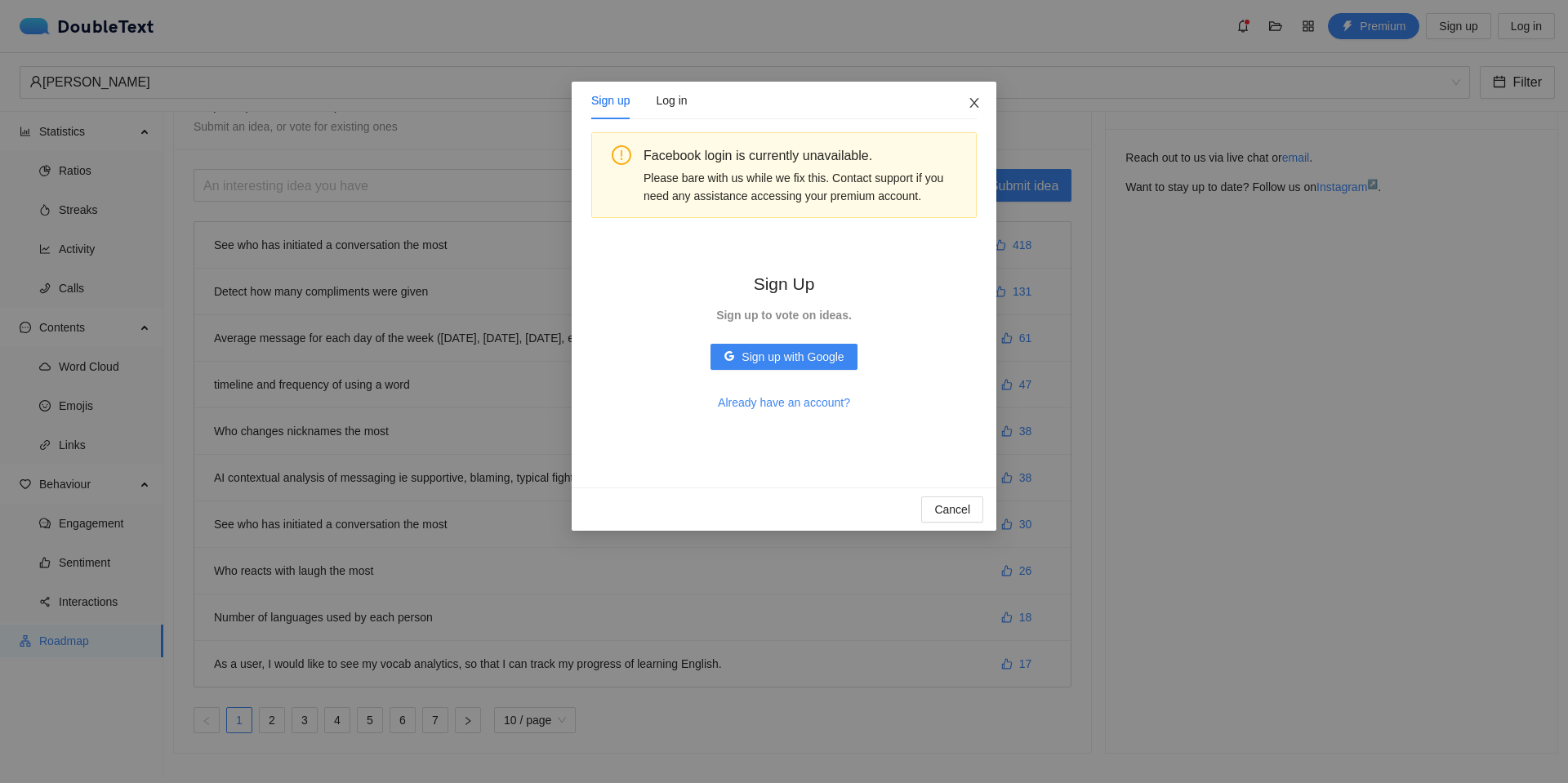
click at [969, 94] on span "Close" at bounding box center [974, 104] width 44 height 44
